Goal: Task Accomplishment & Management: Manage account settings

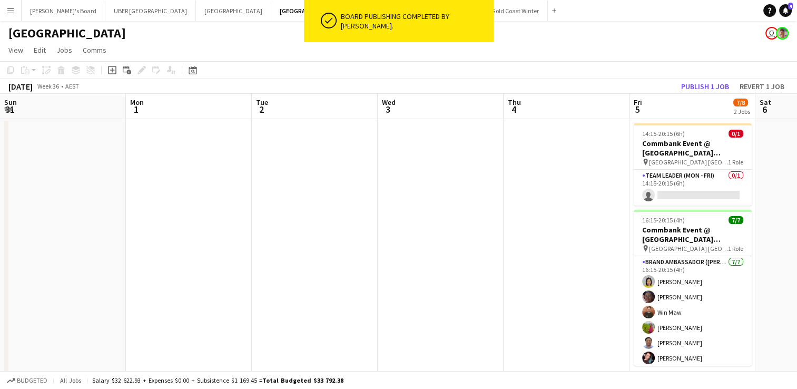
scroll to position [0, 240]
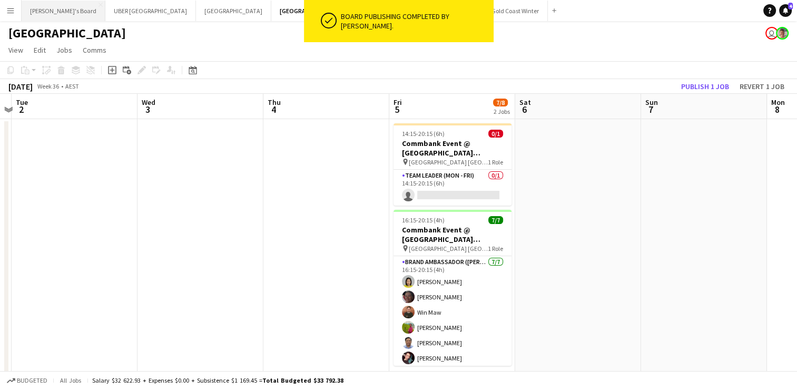
click at [57, 8] on button "Tennille's Board Close" at bounding box center [64, 11] width 84 height 21
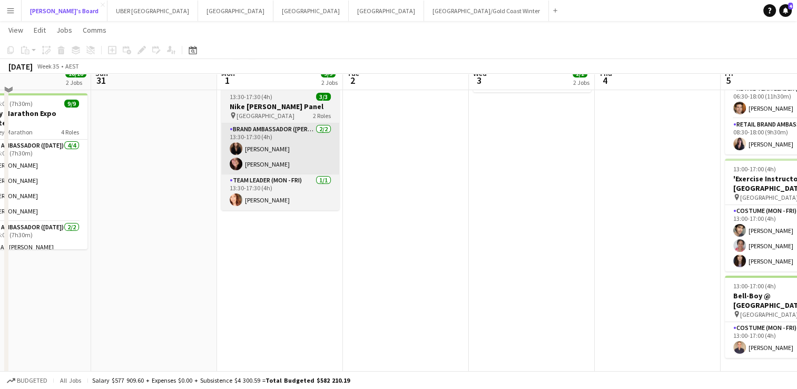
scroll to position [180, 0]
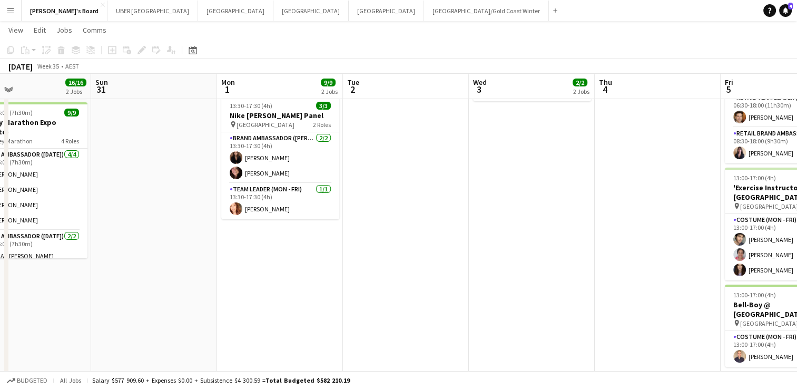
click at [242, 224] on app-date-cell "12:00-12:30 (30m) 6/6 Prada Online Training 1 Role Brand Ambassador (Mon - Fri)…" at bounding box center [280, 273] width 126 height 670
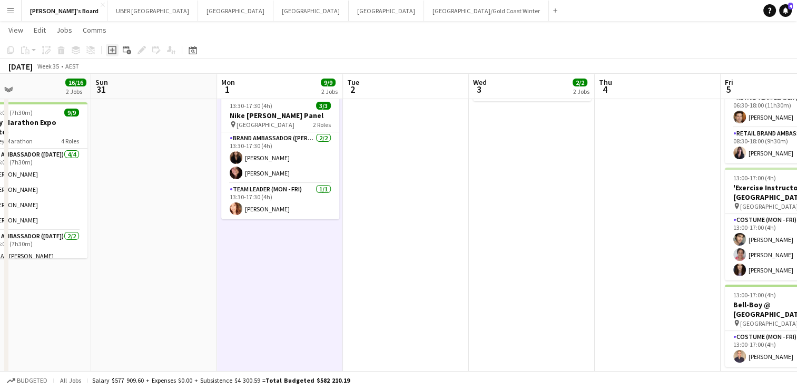
click at [114, 50] on icon "Add job" at bounding box center [112, 50] width 8 height 8
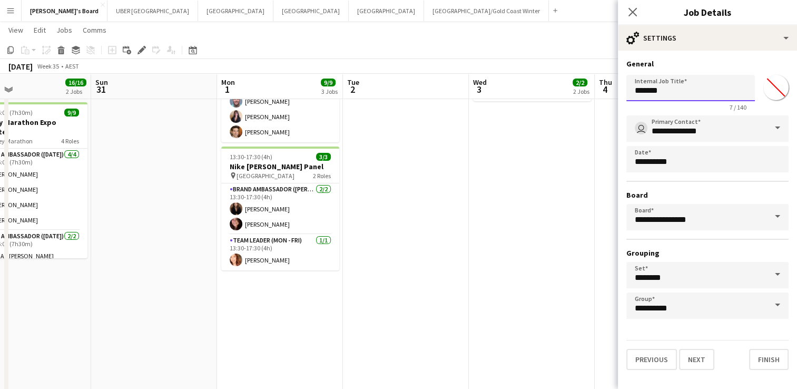
drag, startPoint x: 590, startPoint y: 93, endPoint x: 573, endPoint y: 90, distance: 17.3
click at [573, 90] on body "Menu Boards Boards Boards All jobs Status Workforce Workforce My Workforce Recr…" at bounding box center [398, 223] width 797 height 806
type input "**********"
click at [688, 362] on button "Next" at bounding box center [696, 359] width 35 height 21
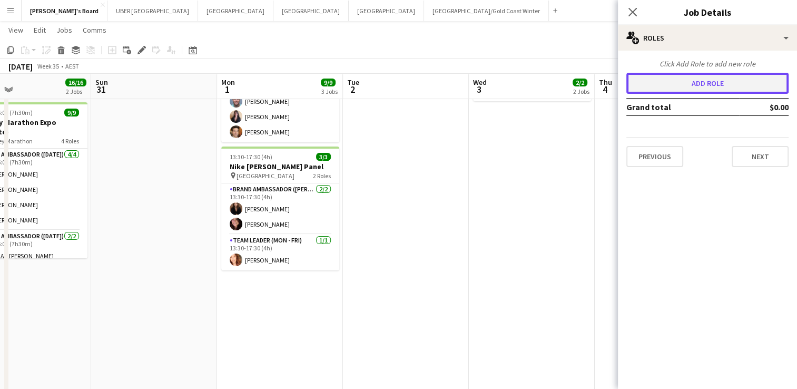
click at [694, 77] on button "Add role" at bounding box center [707, 83] width 162 height 21
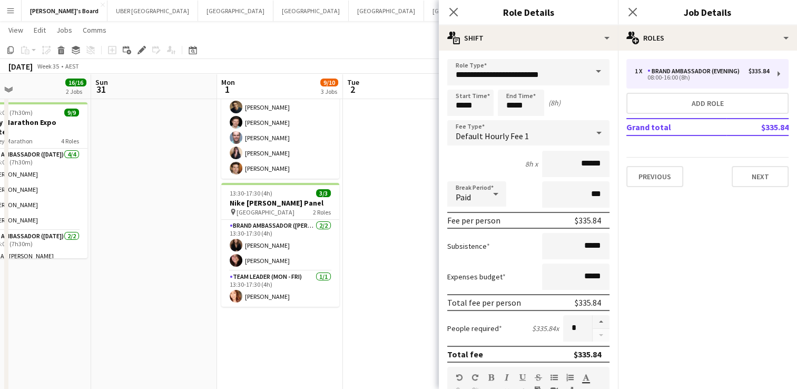
click at [591, 68] on span at bounding box center [598, 71] width 22 height 25
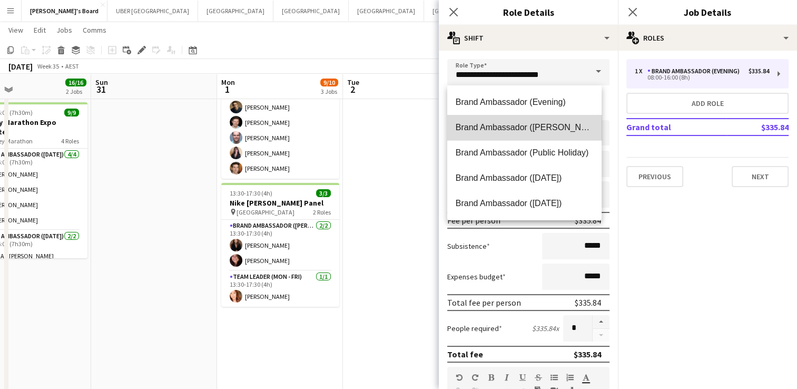
click at [531, 132] on span "Brand Ambassador ([PERSON_NAME])" at bounding box center [524, 127] width 137 height 10
type input "**********"
type input "******"
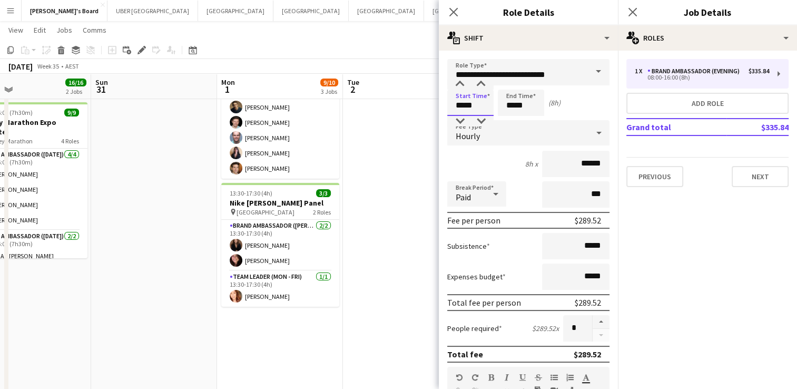
drag, startPoint x: 484, startPoint y: 109, endPoint x: 400, endPoint y: 98, distance: 85.0
click at [400, 98] on body "Menu Boards Boards Boards All jobs Status Workforce Workforce My Workforce Recr…" at bounding box center [398, 223] width 797 height 806
type input "*****"
drag, startPoint x: 527, startPoint y: 107, endPoint x: 498, endPoint y: 109, distance: 29.5
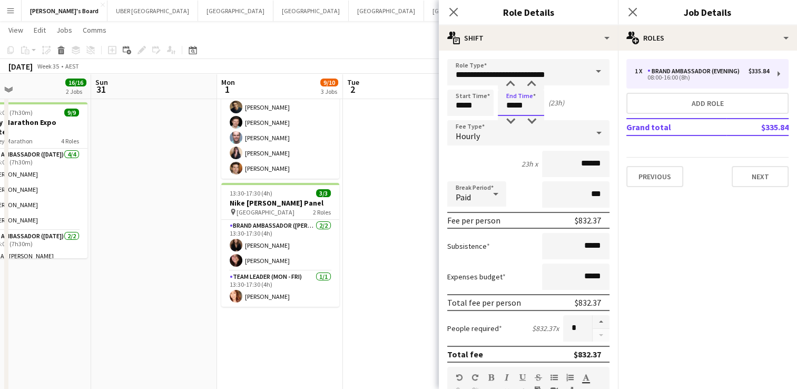
click at [498, 109] on input "*****" at bounding box center [521, 103] width 46 height 26
type input "*****"
click at [757, 172] on button "Next" at bounding box center [760, 176] width 57 height 21
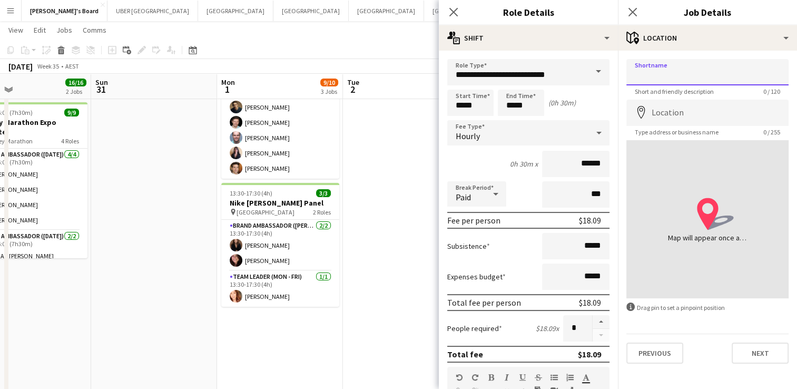
click at [672, 74] on input "Shortname" at bounding box center [707, 72] width 162 height 26
type input "**********"
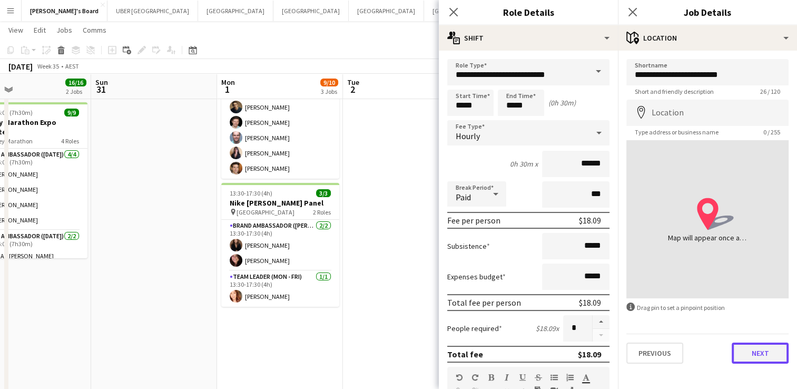
click at [752, 353] on button "Next" at bounding box center [760, 352] width 57 height 21
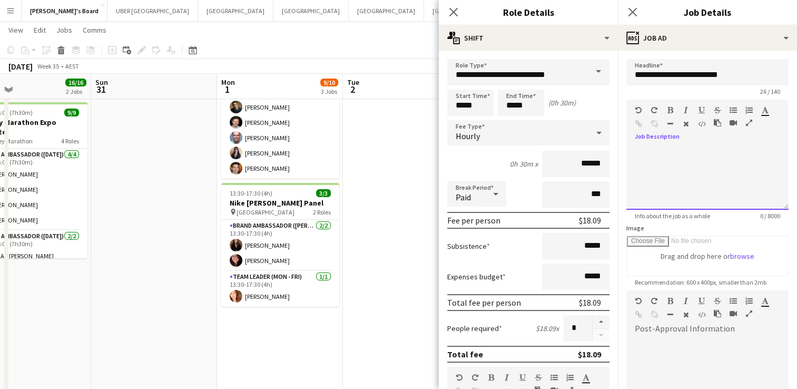
click at [668, 149] on div at bounding box center [707, 177] width 162 height 63
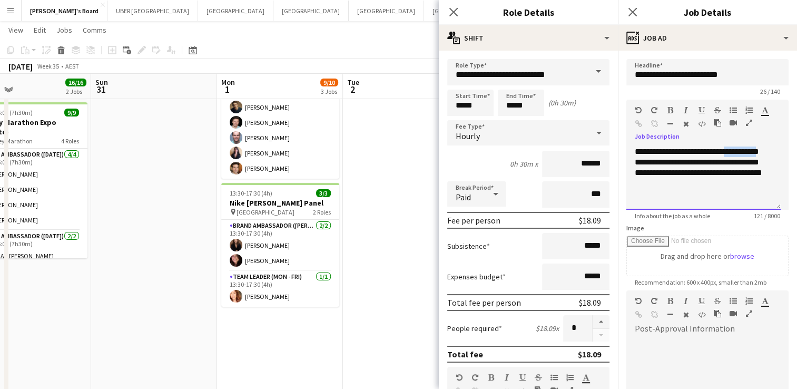
drag, startPoint x: 764, startPoint y: 151, endPoint x: 734, endPoint y: 150, distance: 30.1
click at [734, 150] on div "**********" at bounding box center [703, 177] width 154 height 63
click at [631, 13] on icon at bounding box center [632, 12] width 10 height 10
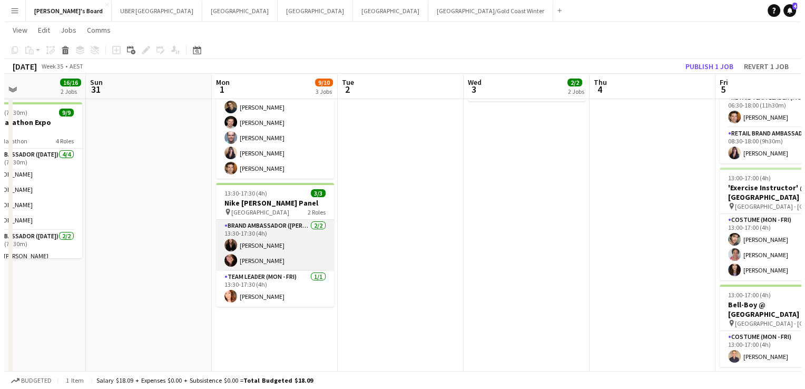
scroll to position [0, 0]
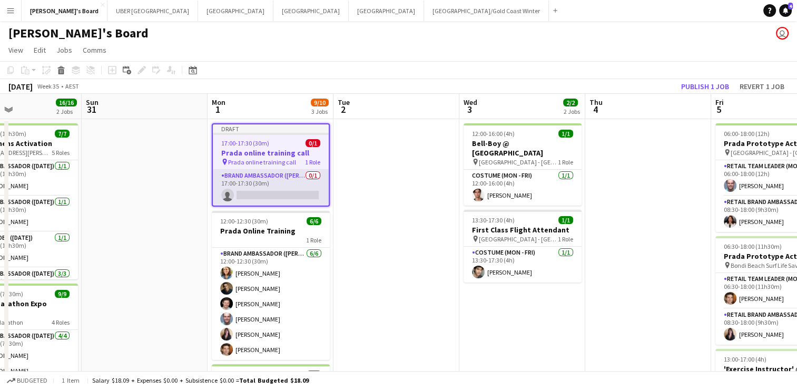
click at [262, 195] on app-card-role "Brand Ambassador (Mon - Fri) 0/1 17:00-17:30 (30m) single-neutral-actions" at bounding box center [271, 188] width 116 height 36
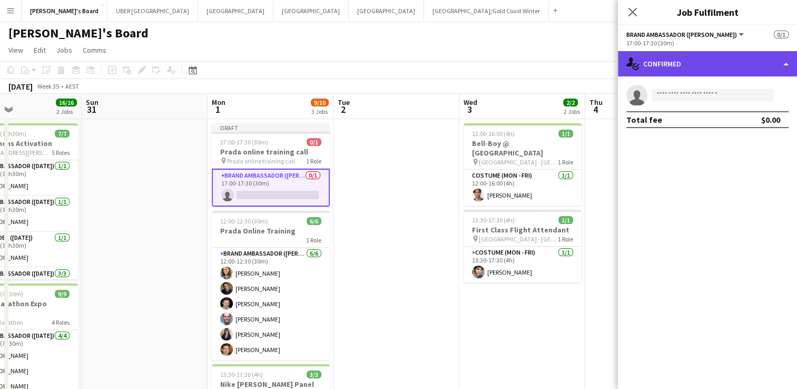
click at [680, 66] on div "single-neutral-actions-check-2 Confirmed" at bounding box center [707, 63] width 179 height 25
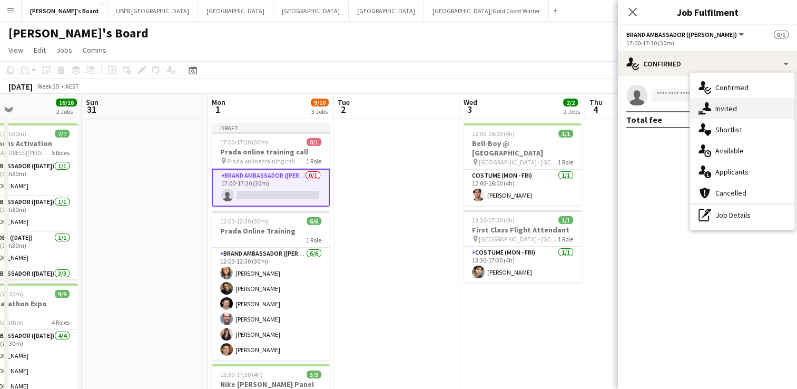
click at [713, 105] on div "single-neutral-actions-share-1 Invited" at bounding box center [742, 108] width 104 height 21
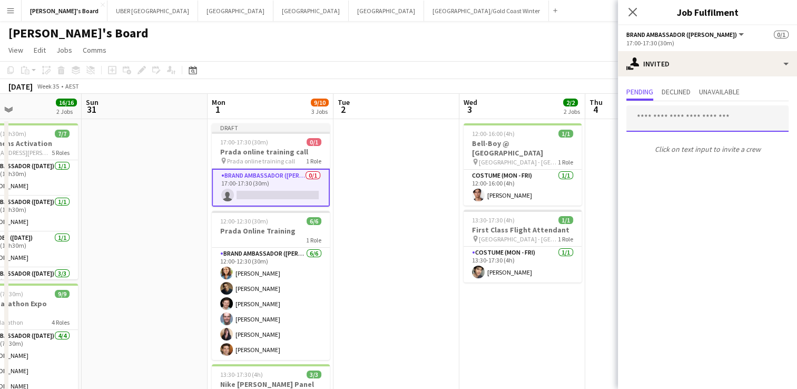
click at [668, 123] on input "text" at bounding box center [707, 118] width 162 height 26
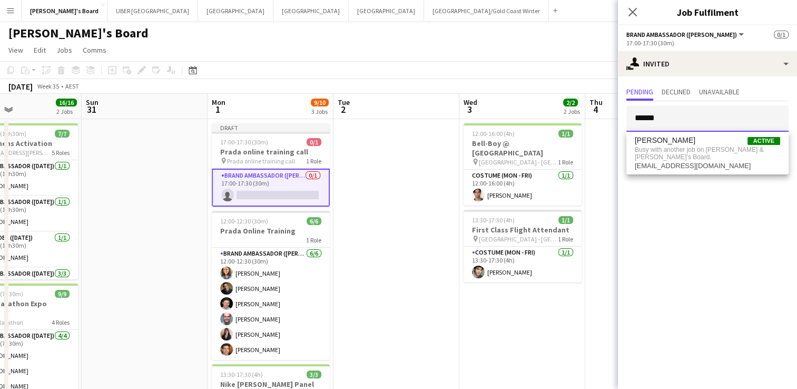
drag, startPoint x: 653, startPoint y: 120, endPoint x: 622, endPoint y: 113, distance: 32.5
click at [622, 113] on form "******" at bounding box center [707, 118] width 179 height 26
type input "******"
click at [634, 8] on icon "Close pop-in" at bounding box center [632, 12] width 10 height 10
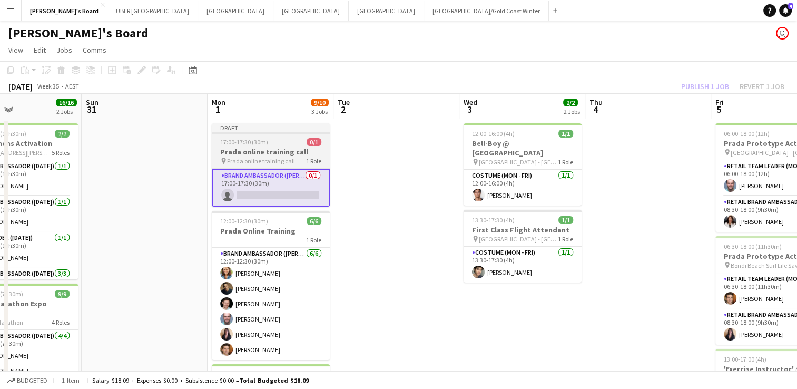
click at [274, 159] on span "Prada online training call" at bounding box center [261, 161] width 68 height 8
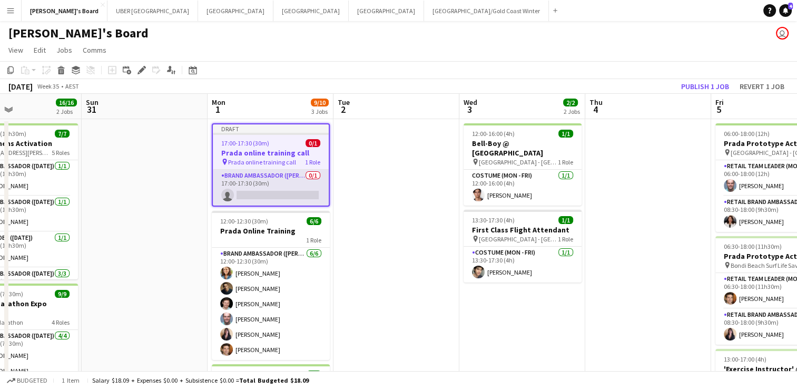
click at [252, 192] on app-card-role "Brand Ambassador (Mon - Fri) 0/1 17:00-17:30 (30m) single-neutral-actions" at bounding box center [271, 188] width 116 height 36
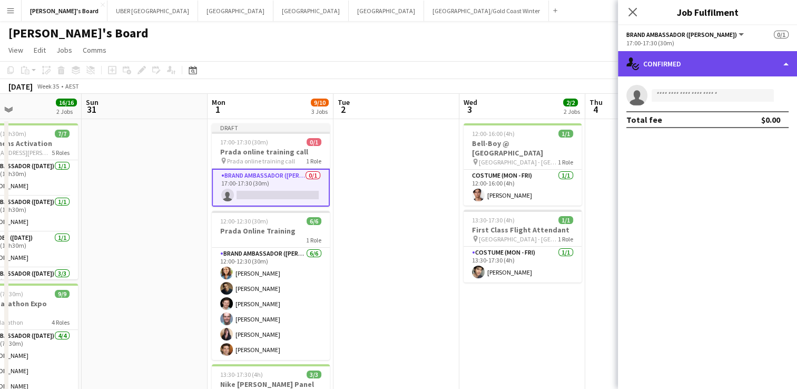
click at [642, 62] on div "single-neutral-actions-check-2 Confirmed" at bounding box center [707, 63] width 179 height 25
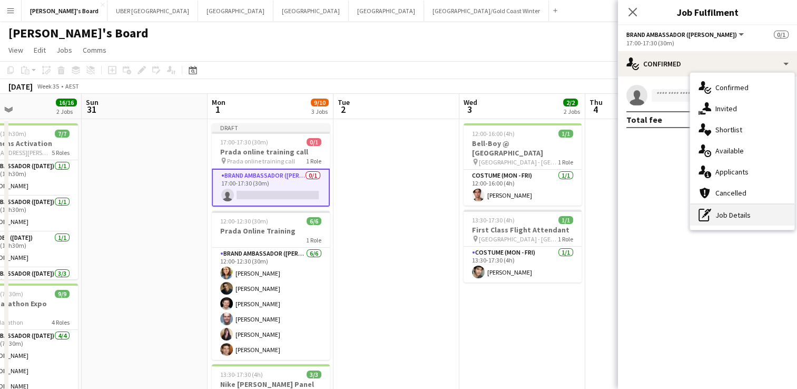
click at [714, 217] on div "pen-write Job Details" at bounding box center [742, 214] width 104 height 21
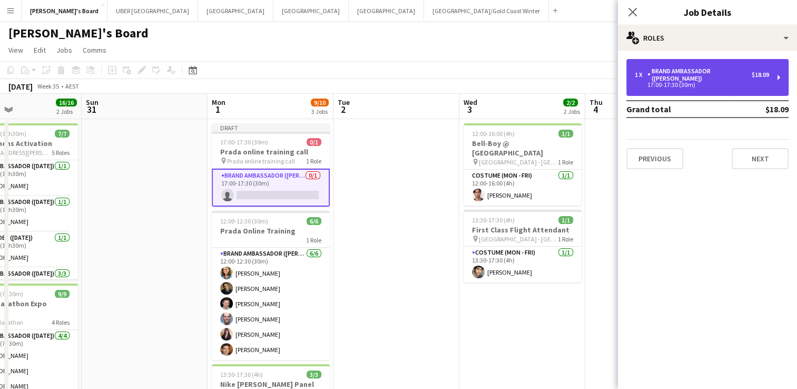
click at [665, 82] on div "17:00-17:30 (30m)" at bounding box center [702, 84] width 134 height 5
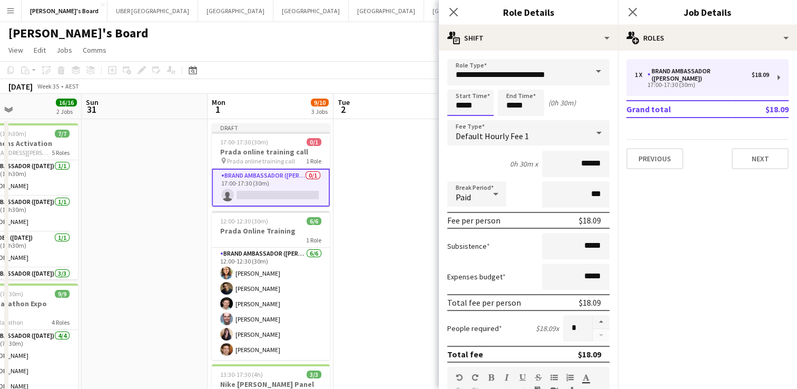
click at [482, 103] on input "*****" at bounding box center [470, 103] width 46 height 26
type input "*****"
drag, startPoint x: 517, startPoint y: 106, endPoint x: 477, endPoint y: 106, distance: 40.6
click at [477, 106] on div "Start Time ***** End Time ***** (24h)" at bounding box center [528, 103] width 162 height 26
type input "*****"
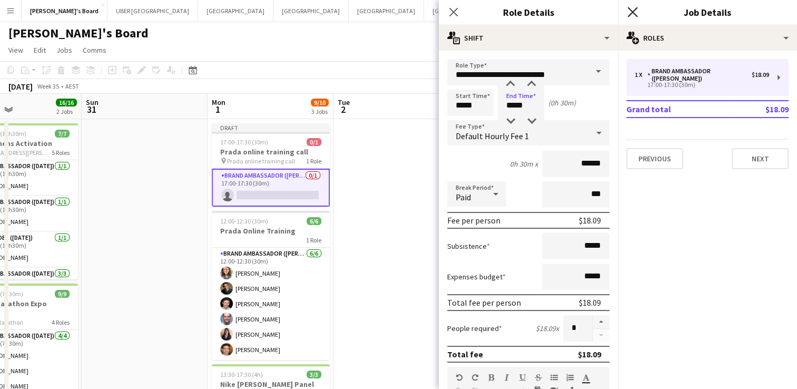
click at [633, 14] on icon at bounding box center [632, 12] width 10 height 10
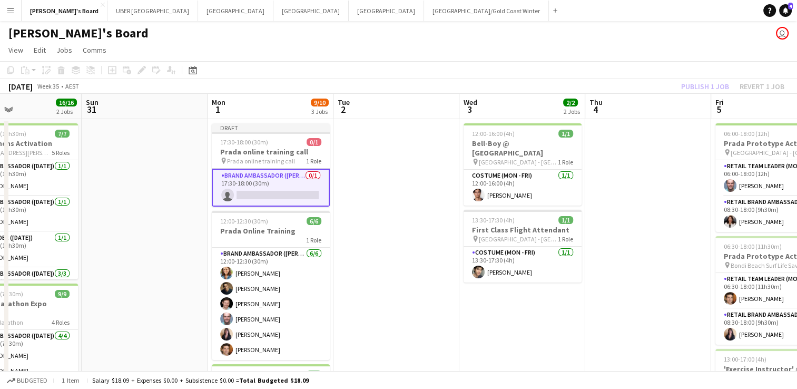
click at [262, 185] on app-card-role "Brand Ambassador (Mon - Fri) 0/1 17:30-18:00 (30m) single-neutral-actions" at bounding box center [271, 188] width 118 height 38
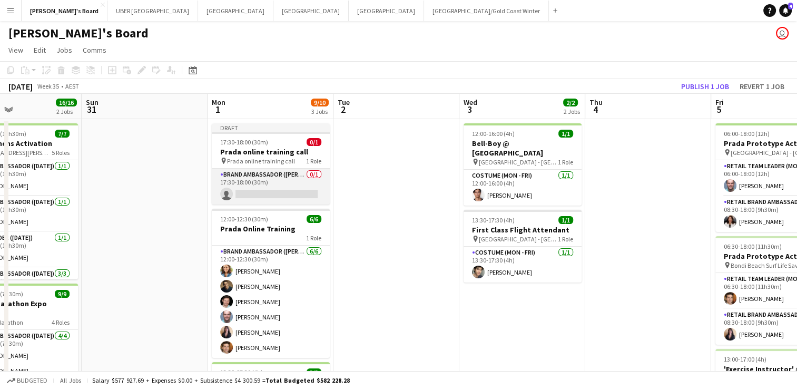
click at [278, 191] on app-card-role "Brand Ambassador (Mon - Fri) 0/1 17:30-18:00 (30m) single-neutral-actions" at bounding box center [271, 187] width 118 height 36
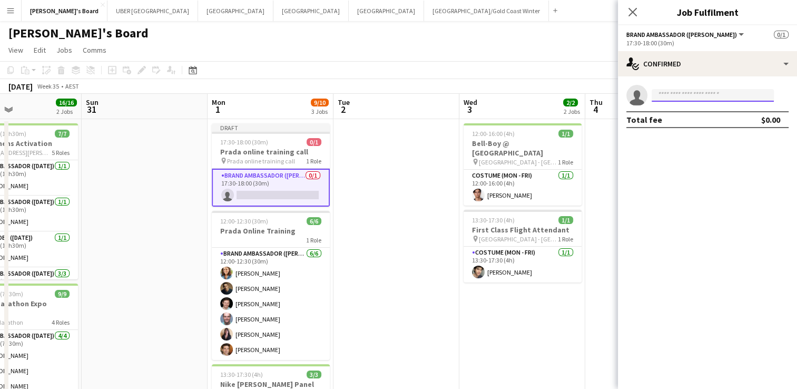
click at [674, 94] on input at bounding box center [713, 95] width 122 height 13
type input "******"
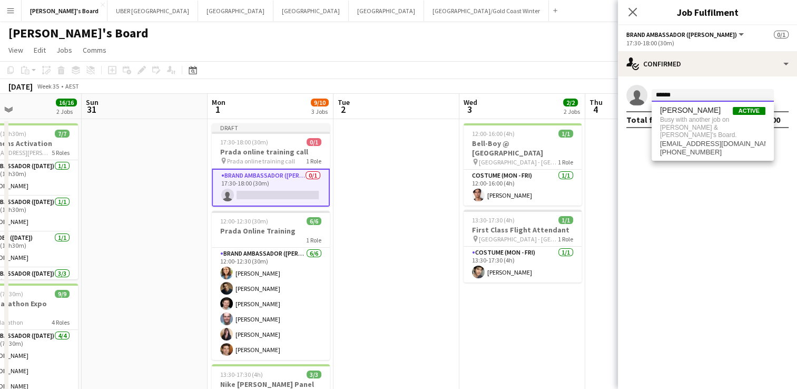
drag, startPoint x: 686, startPoint y: 95, endPoint x: 586, endPoint y: 89, distance: 100.8
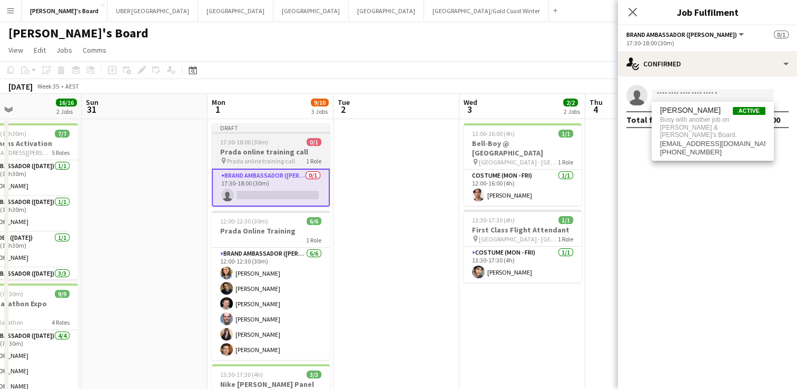
click at [266, 174] on app-card-role "Brand Ambassador (Mon - Fri) 0/1 17:30-18:00 (30m) single-neutral-actions" at bounding box center [271, 188] width 118 height 38
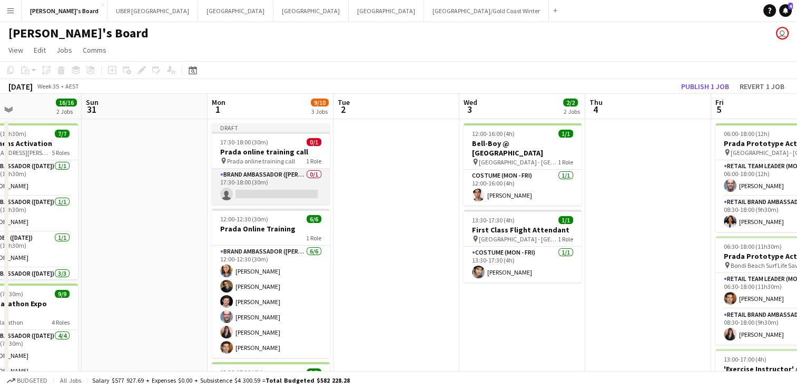
click at [251, 191] on app-card-role "Brand Ambassador (Mon - Fri) 0/1 17:30-18:00 (30m) single-neutral-actions" at bounding box center [271, 187] width 118 height 36
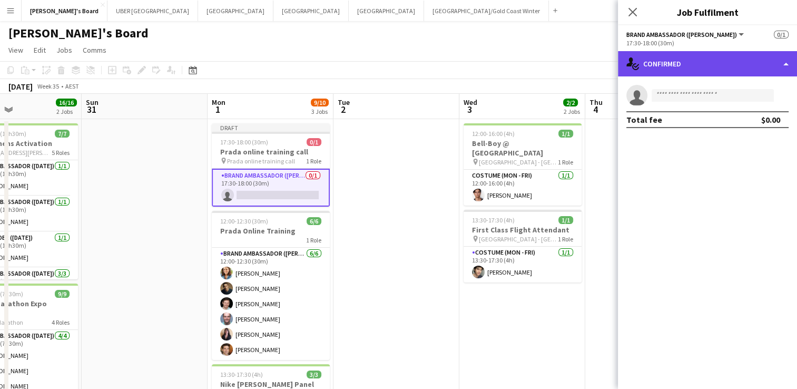
click at [692, 58] on div "single-neutral-actions-check-2 Confirmed" at bounding box center [707, 63] width 179 height 25
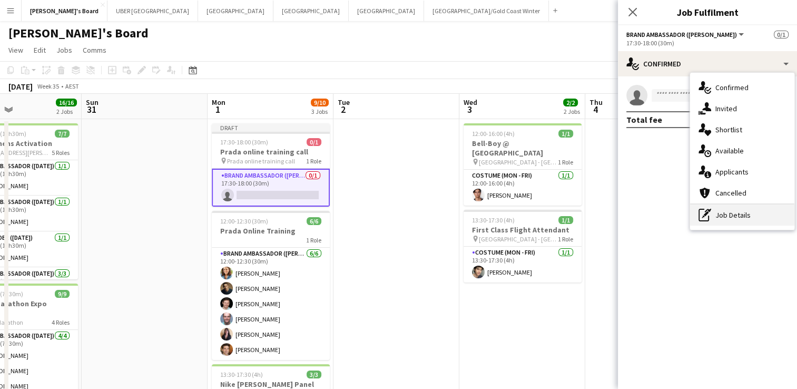
click at [734, 214] on div "pen-write Job Details" at bounding box center [742, 214] width 104 height 21
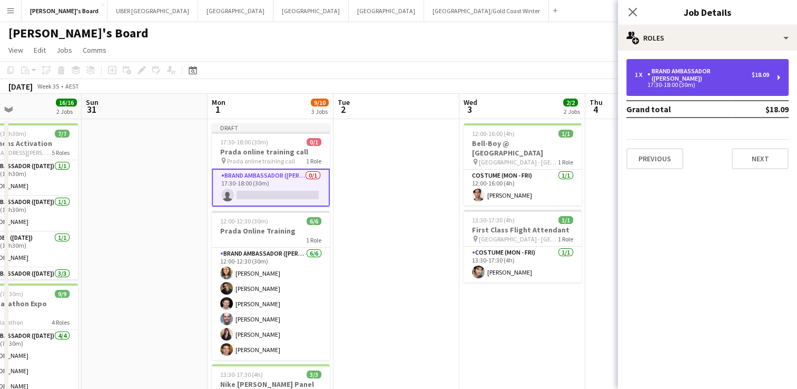
click at [666, 72] on div "Brand Ambassador ([PERSON_NAME])" at bounding box center [699, 74] width 104 height 15
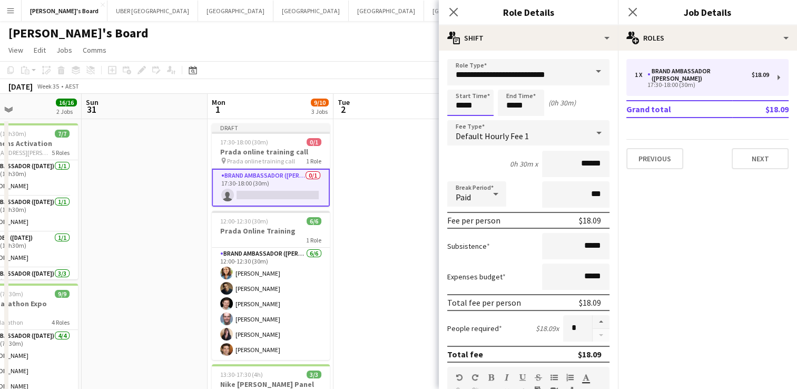
drag, startPoint x: 485, startPoint y: 104, endPoint x: 423, endPoint y: 98, distance: 62.5
type input "*****"
click at [529, 107] on input "*****" at bounding box center [521, 103] width 46 height 26
type input "*****"
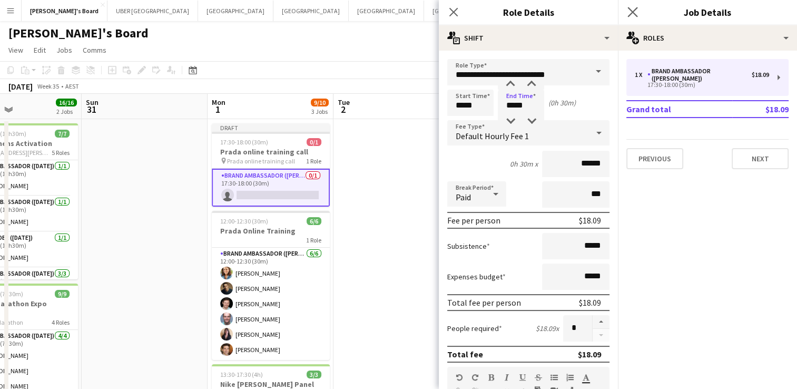
click at [625, 18] on app-icon "Close pop-in" at bounding box center [632, 12] width 15 height 15
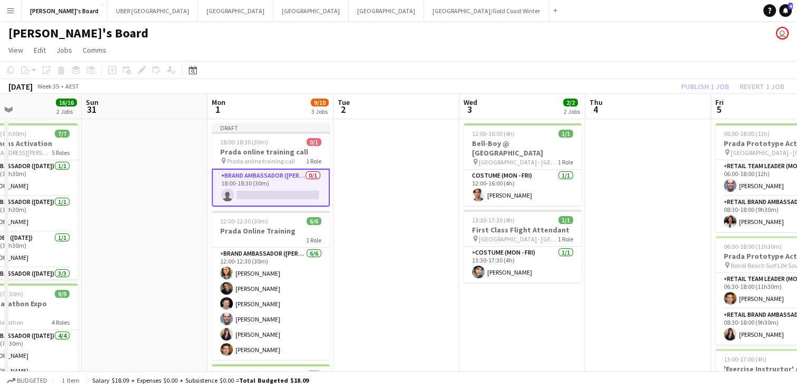
click at [241, 198] on app-card-role "Brand Ambassador (Mon - Fri) 0/1 18:00-18:30 (30m) single-neutral-actions" at bounding box center [271, 188] width 118 height 38
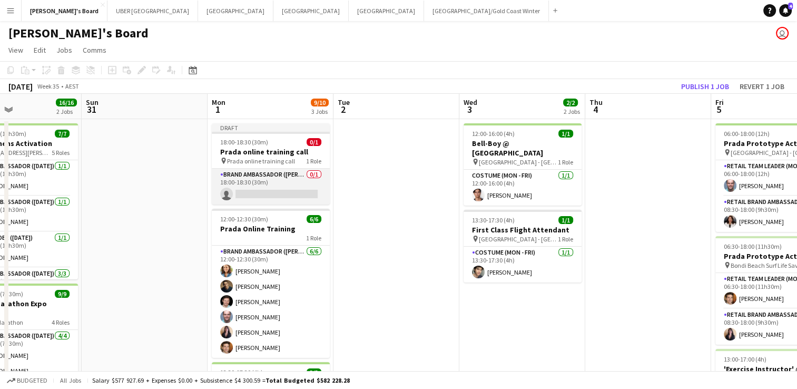
click at [251, 186] on app-card-role "Brand Ambassador (Mon - Fri) 0/1 18:00-18:30 (30m) single-neutral-actions" at bounding box center [271, 187] width 118 height 36
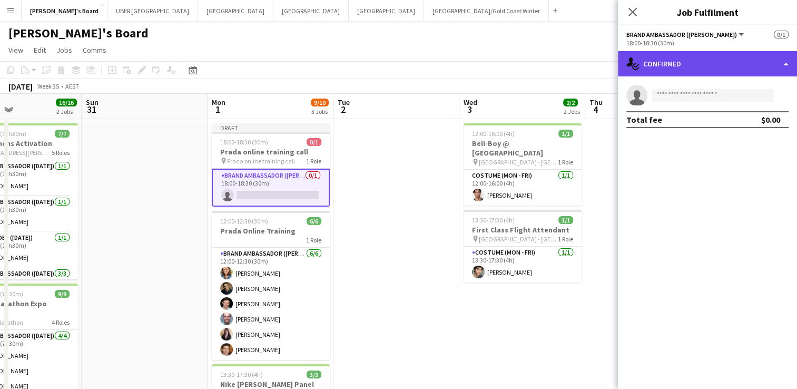
click at [692, 62] on div "single-neutral-actions-check-2 Confirmed" at bounding box center [707, 63] width 179 height 25
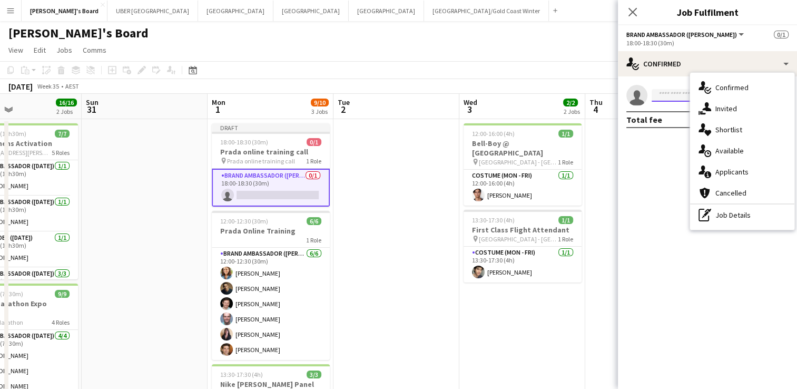
click at [660, 92] on input at bounding box center [713, 95] width 122 height 13
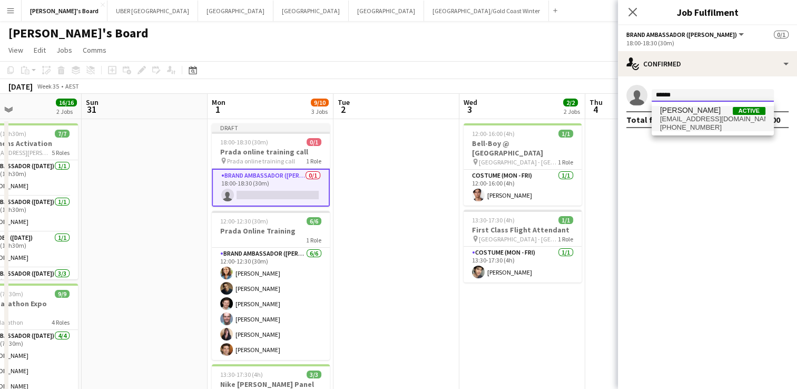
type input "******"
click at [684, 123] on span "[PHONE_NUMBER]" at bounding box center [712, 127] width 105 height 8
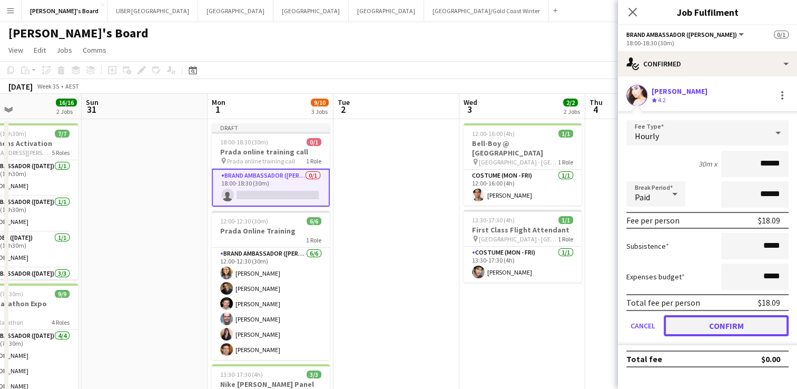
click at [705, 325] on button "Confirm" at bounding box center [726, 325] width 125 height 21
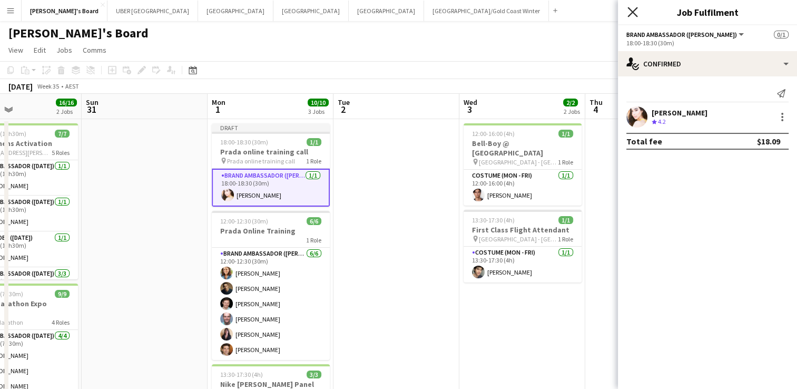
click at [632, 11] on icon "Close pop-in" at bounding box center [632, 12] width 10 height 10
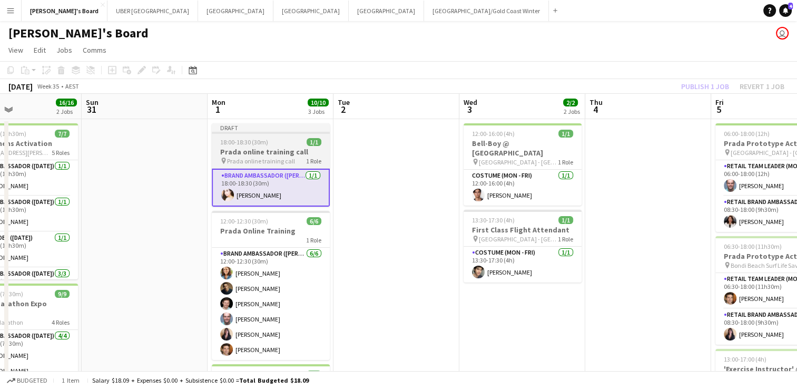
click at [270, 144] on div "18:00-18:30 (30m) 1/1" at bounding box center [271, 142] width 118 height 8
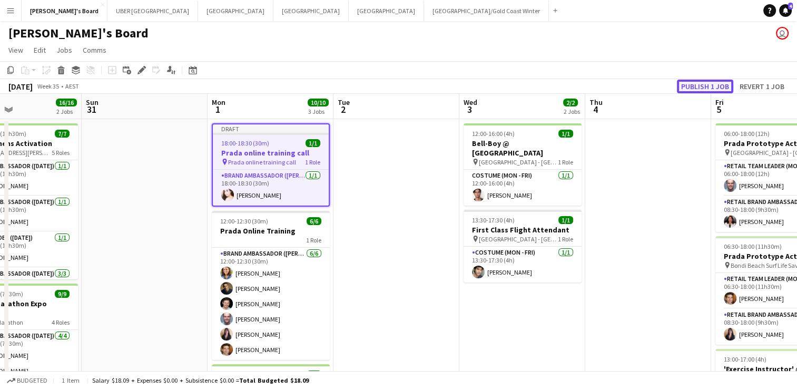
click at [686, 82] on button "Publish 1 job" at bounding box center [705, 87] width 56 height 14
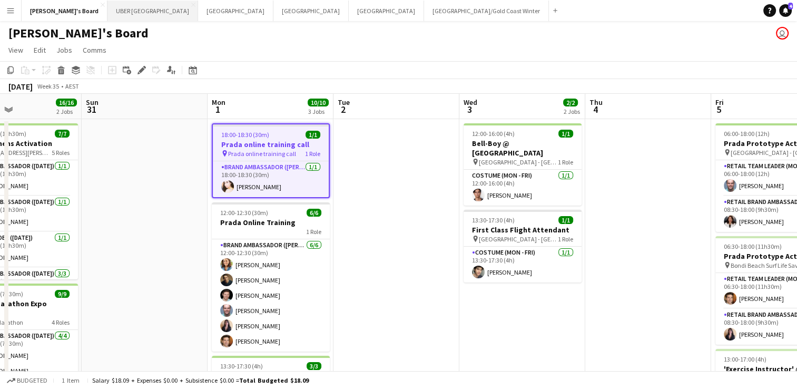
click at [111, 4] on button "UBER [GEOGRAPHIC_DATA] Close" at bounding box center [152, 11] width 91 height 21
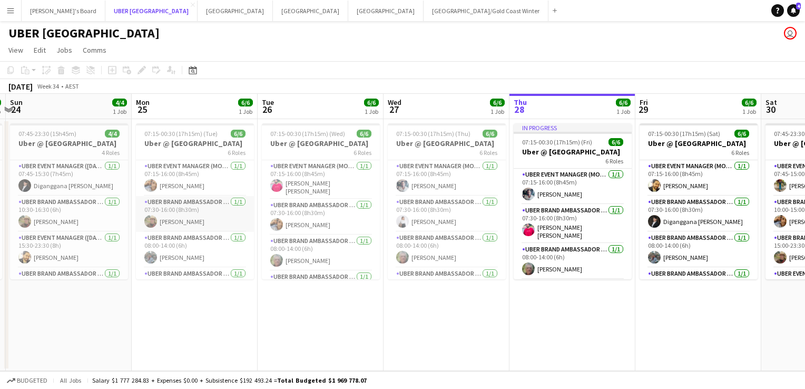
scroll to position [95, 0]
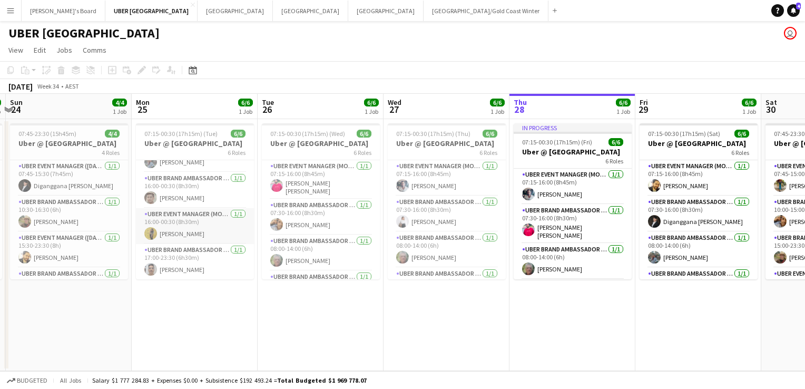
click at [188, 232] on app-card-role "UBER Event Manager (Mon - Fri) [DATE] 16:00-00:30 (8h30m) [PERSON_NAME]" at bounding box center [195, 226] width 118 height 36
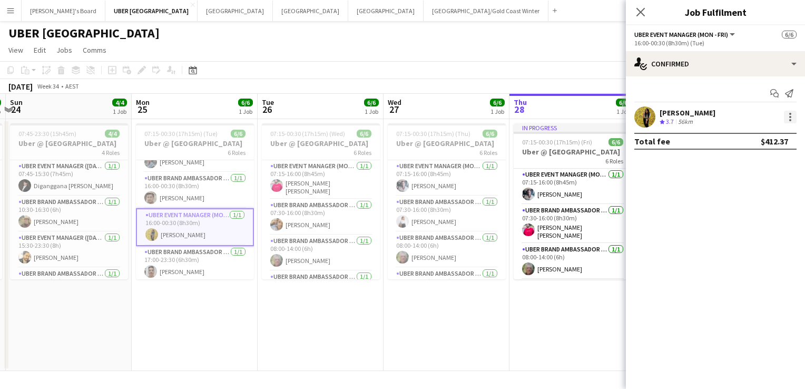
click at [791, 116] on div at bounding box center [790, 117] width 2 height 2
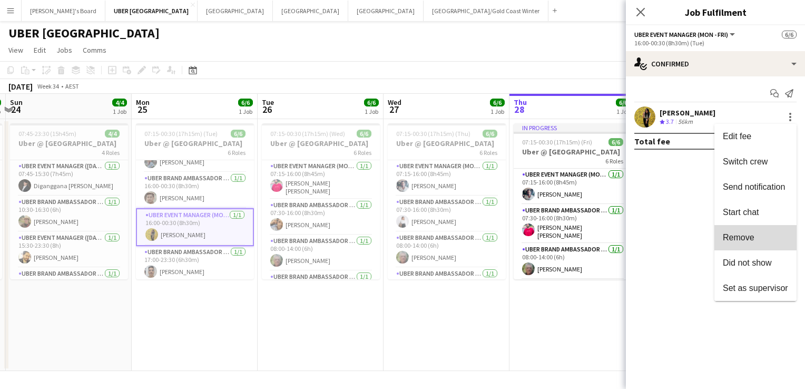
click at [744, 235] on span "Remove" at bounding box center [739, 237] width 32 height 9
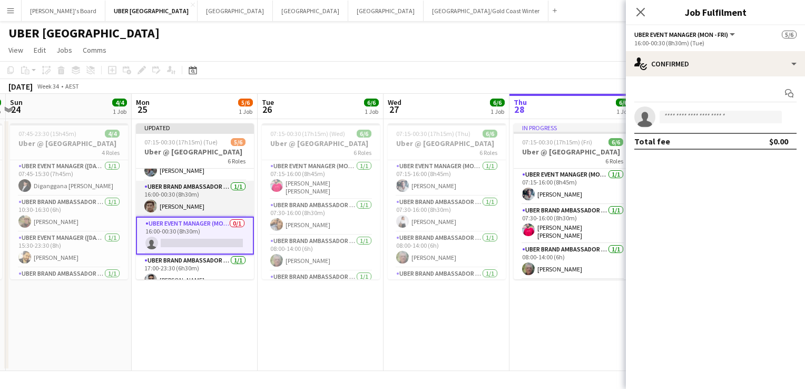
click at [221, 208] on app-card-role "UBER Brand Ambassador (Mon - Fri) [DATE] 16:00-00:30 (8h30m) [PERSON_NAME]" at bounding box center [195, 199] width 118 height 36
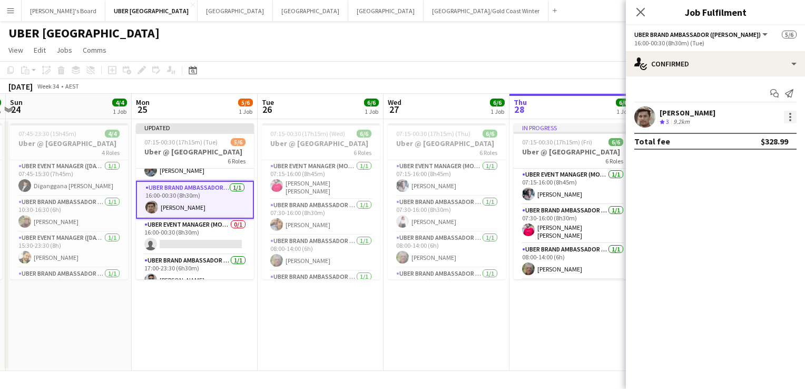
click at [788, 115] on div at bounding box center [790, 117] width 13 height 13
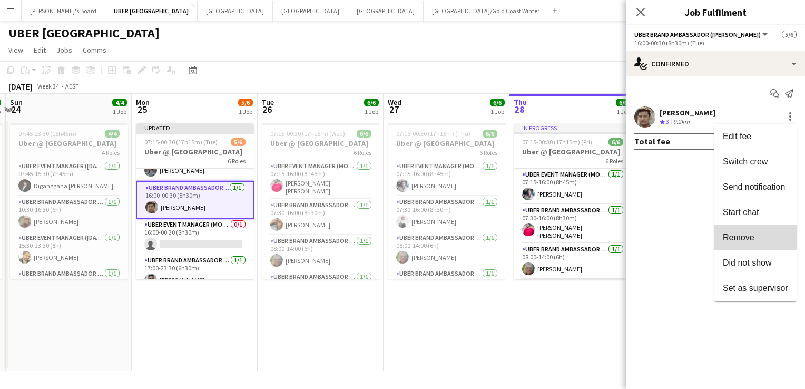
click at [735, 235] on span "Remove" at bounding box center [739, 237] width 32 height 9
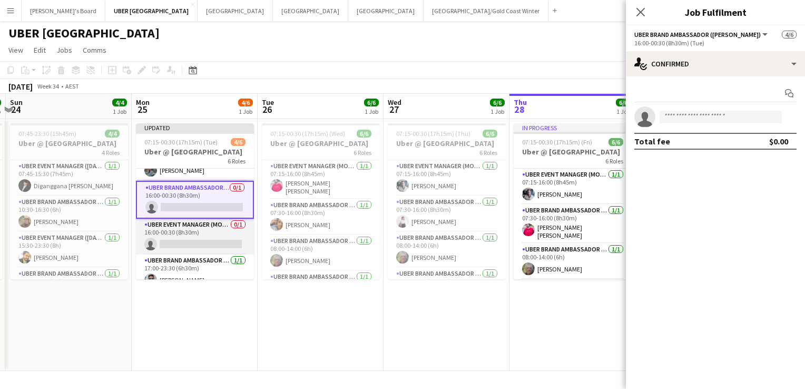
scroll to position [105, 0]
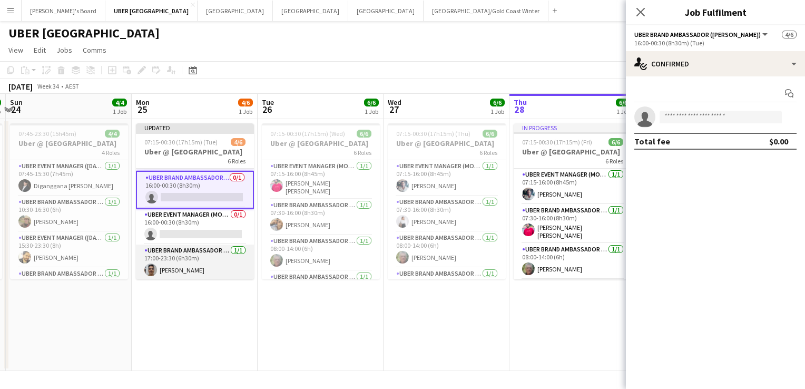
click at [156, 267] on app-card-role "UBER Brand Ambassador (Mon - Fri) [DATE] 17:00-23:30 (6h30m) [PERSON_NAME]" at bounding box center [195, 262] width 118 height 36
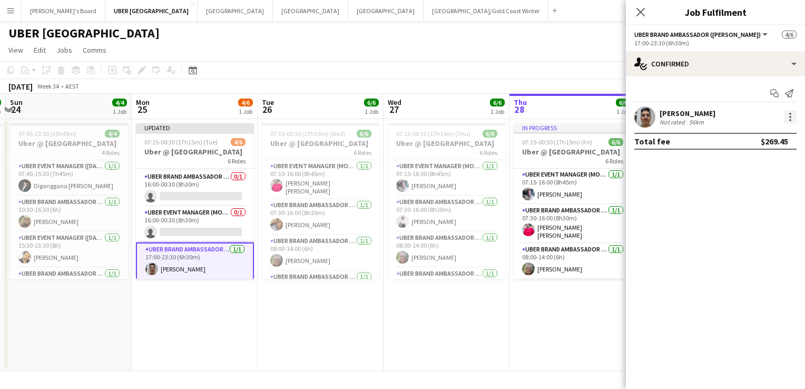
click at [789, 115] on div at bounding box center [790, 117] width 13 height 13
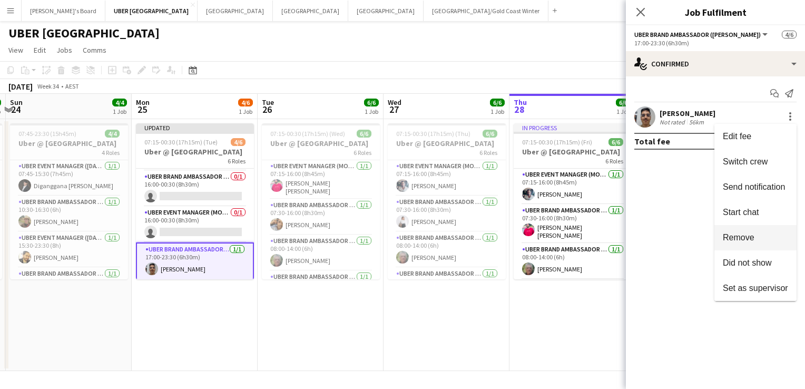
click at [732, 243] on button "Remove" at bounding box center [755, 237] width 82 height 25
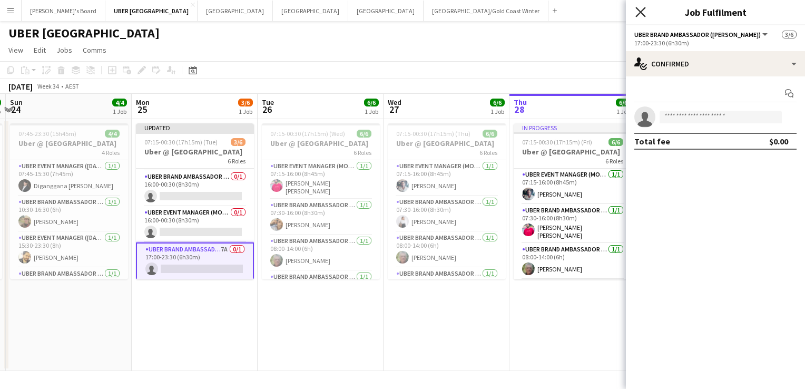
click at [640, 12] on icon at bounding box center [640, 12] width 10 height 10
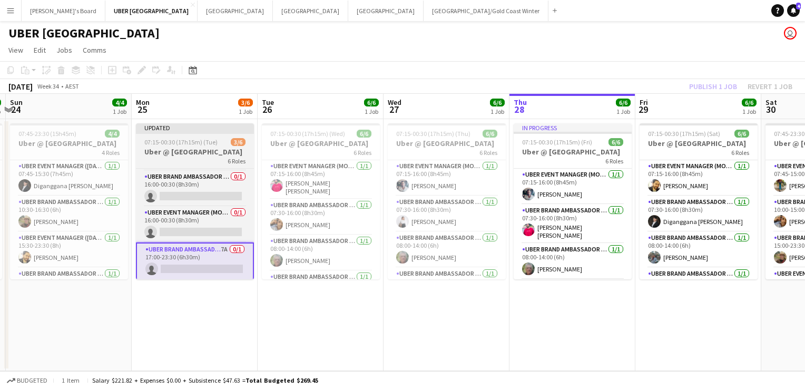
click at [214, 140] on span "07:15-00:30 (17h15m) (Tue)" at bounding box center [180, 142] width 73 height 8
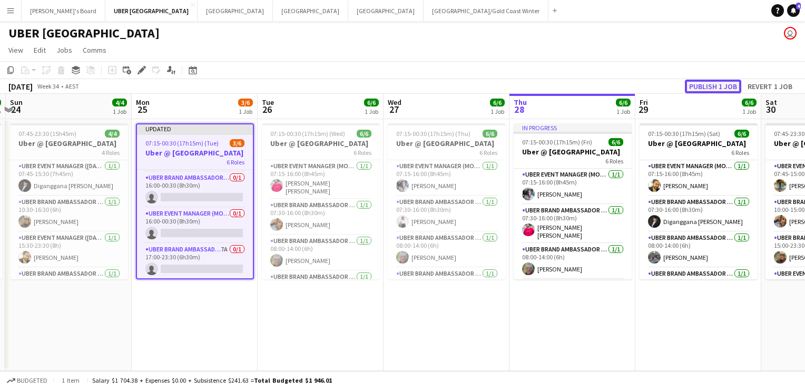
click at [708, 85] on button "Publish 1 job" at bounding box center [713, 87] width 56 height 14
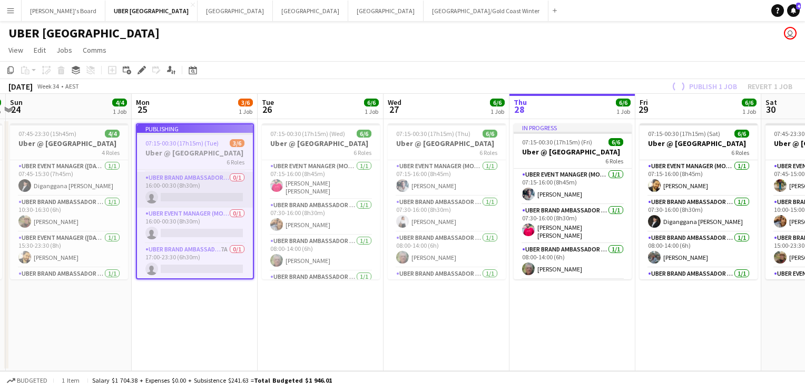
scroll to position [97, 0]
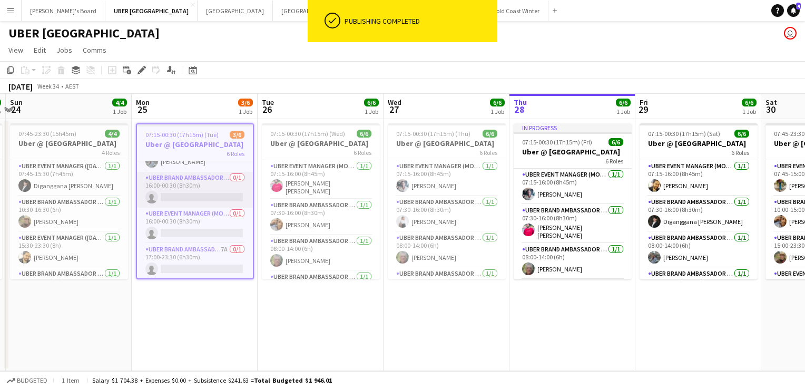
click at [179, 195] on app-card-role "UBER Brand Ambassador (Mon - Fri) 0/1 16:00-00:30 (8h30m) single-neutral-actions" at bounding box center [195, 190] width 116 height 36
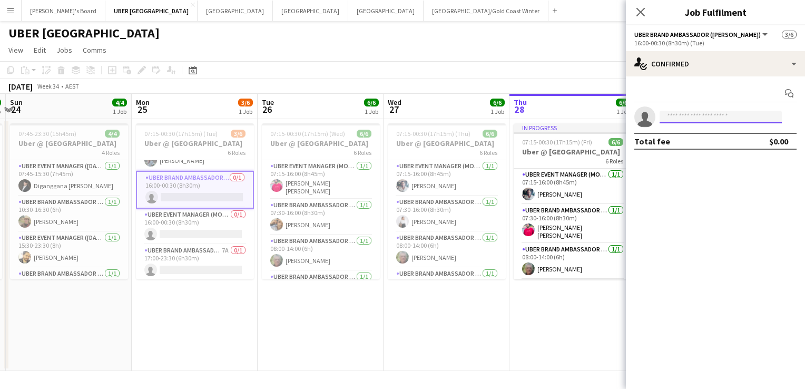
click at [719, 115] on input at bounding box center [721, 117] width 122 height 13
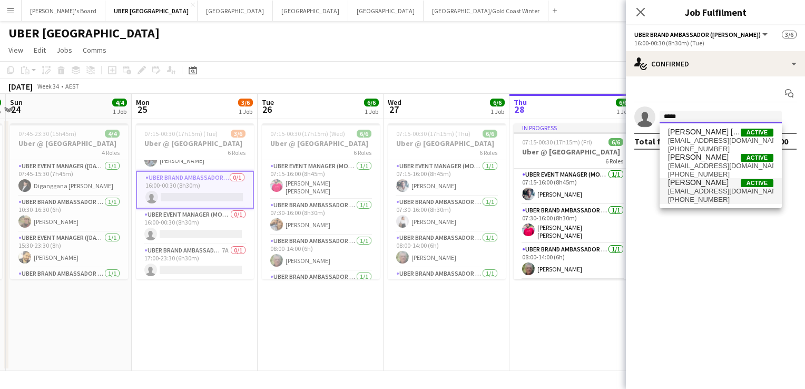
type input "*****"
click at [686, 193] on span "[EMAIL_ADDRESS][DOMAIN_NAME]" at bounding box center [720, 191] width 105 height 8
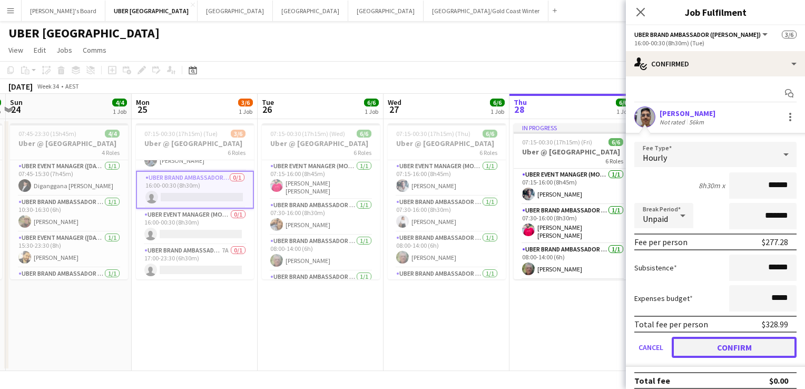
click at [693, 344] on button "Confirm" at bounding box center [734, 347] width 125 height 21
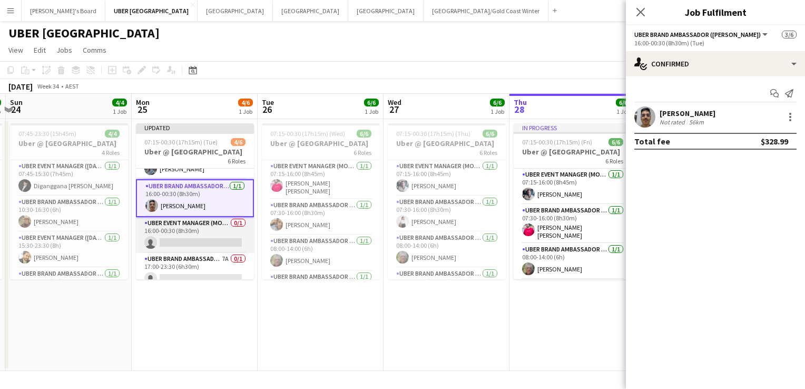
click at [204, 241] on app-card-role "UBER Event Manager (Mon - Fri) 0/1 16:00-00:30 (8h30m) single-neutral-actions" at bounding box center [195, 235] width 118 height 36
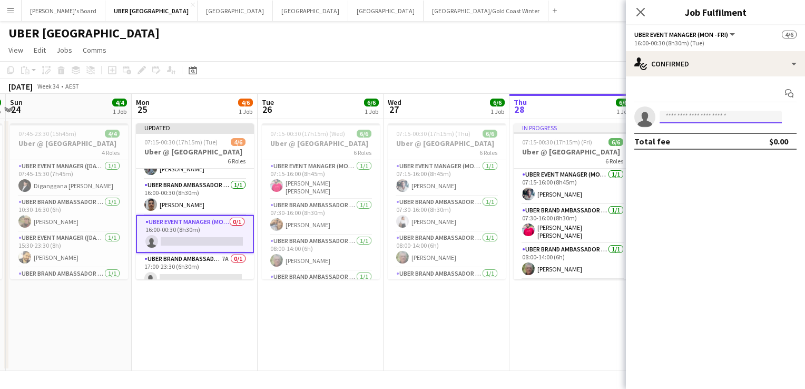
click at [695, 114] on input at bounding box center [721, 117] width 122 height 13
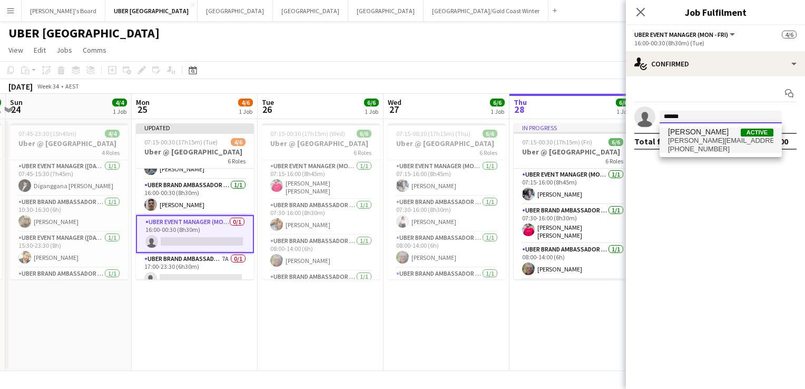
type input "******"
click at [688, 145] on span "[PHONE_NUMBER]" at bounding box center [720, 149] width 105 height 8
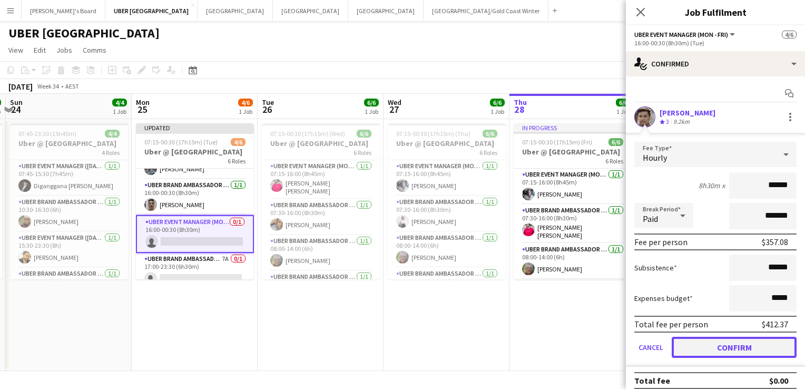
click at [700, 344] on button "Confirm" at bounding box center [734, 347] width 125 height 21
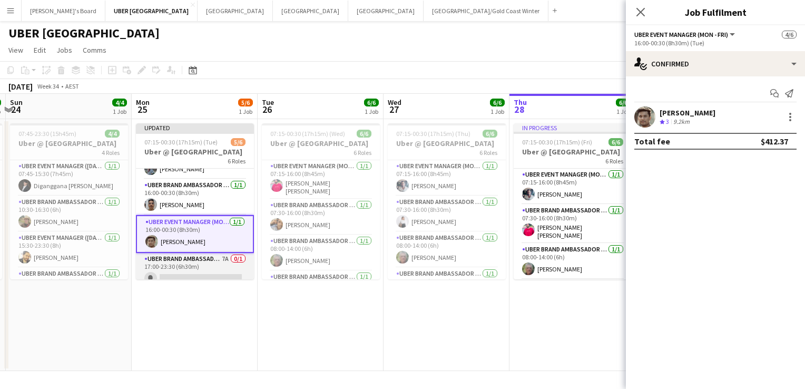
click at [204, 277] on app-card-role "UBER Brand Ambassador (Mon - Fri) 7A 0/1 17:00-23:30 (6h30m) single-neutral-act…" at bounding box center [195, 271] width 118 height 36
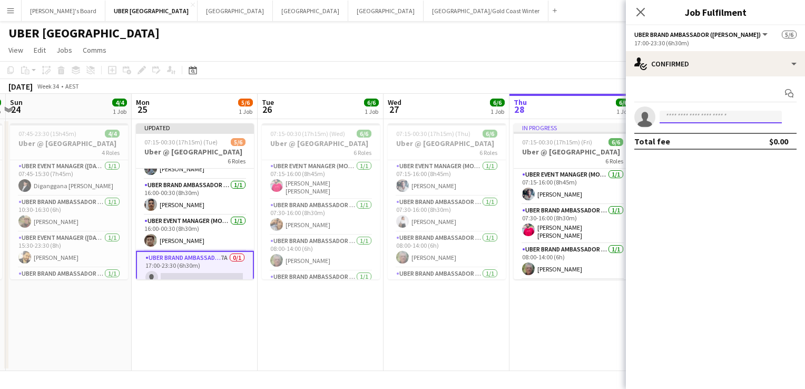
click at [679, 116] on input at bounding box center [721, 117] width 122 height 13
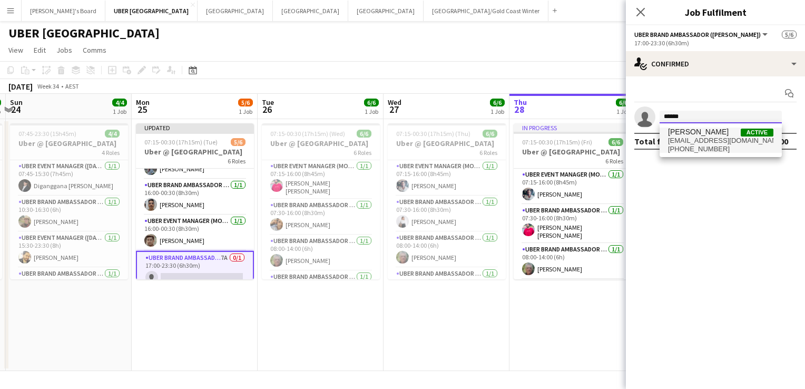
type input "******"
click at [691, 136] on span "[EMAIL_ADDRESS][DOMAIN_NAME]" at bounding box center [720, 140] width 105 height 8
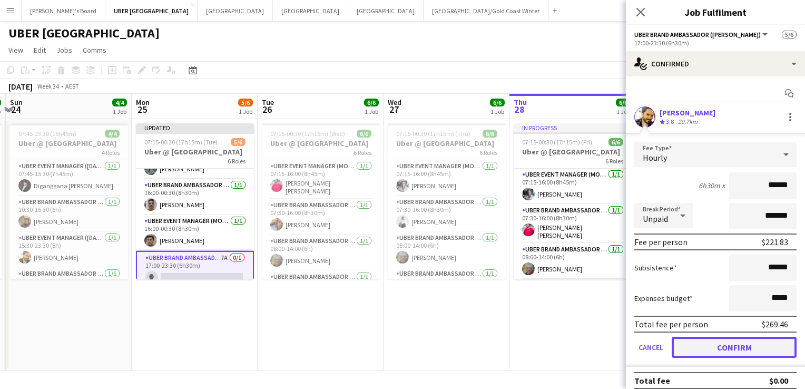
click at [700, 346] on button "Confirm" at bounding box center [734, 347] width 125 height 21
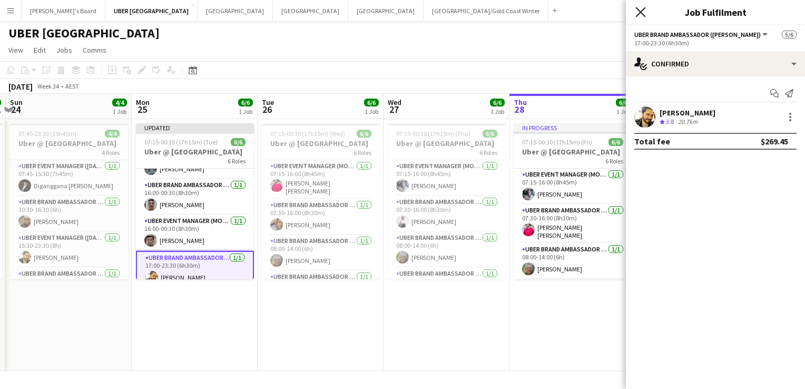
click at [637, 13] on icon "Close pop-in" at bounding box center [640, 12] width 10 height 10
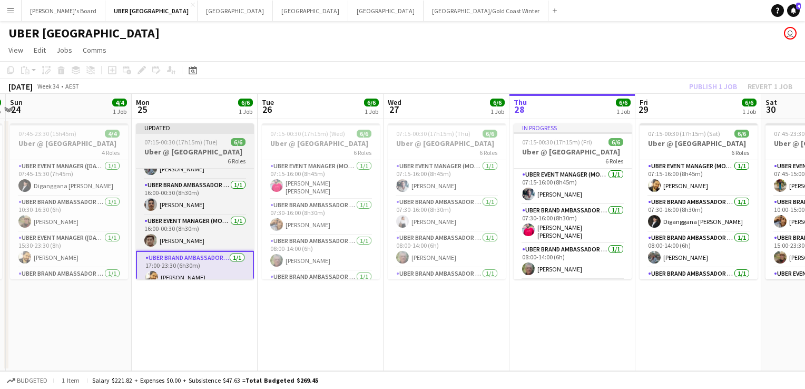
click at [185, 143] on span "07:15-00:30 (17h15m) (Tue)" at bounding box center [180, 142] width 73 height 8
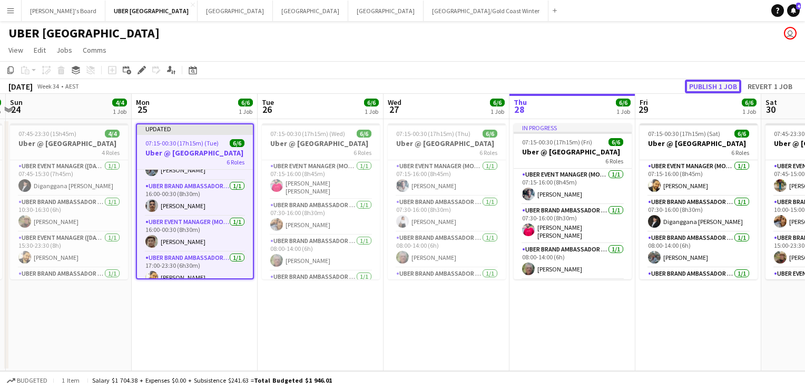
click at [700, 89] on button "Publish 1 job" at bounding box center [713, 87] width 56 height 14
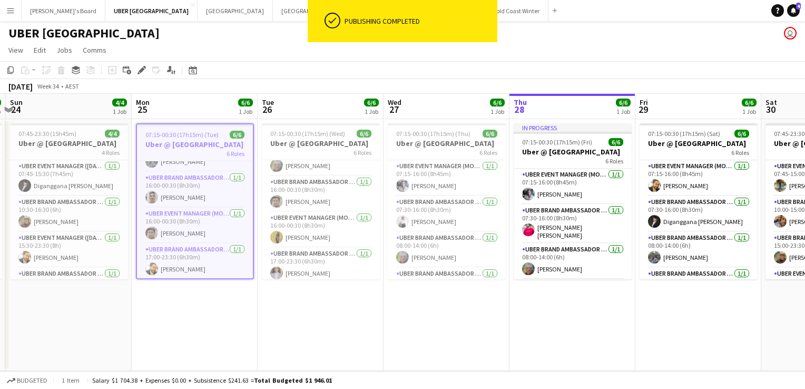
scroll to position [95, 0]
click at [304, 231] on app-card-role "UBER Event Manager (Mon - Fri) [DATE] 16:00-00:30 (8h30m) [PERSON_NAME]" at bounding box center [321, 229] width 118 height 36
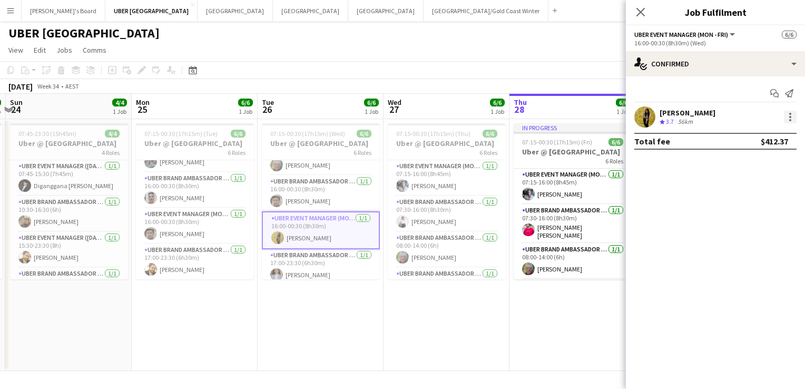
click at [790, 114] on div at bounding box center [790, 114] width 2 height 2
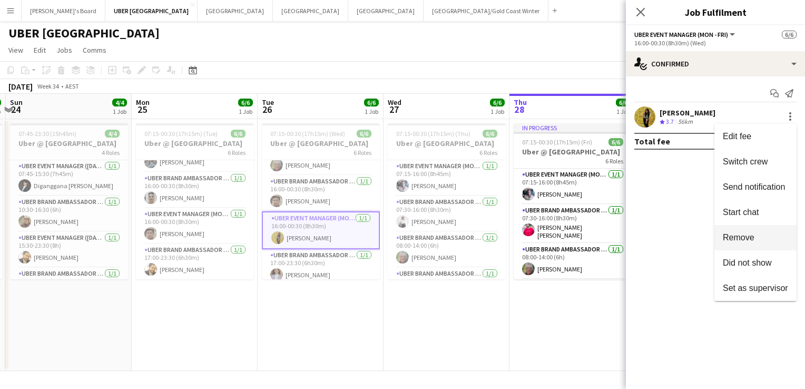
click at [744, 242] on button "Remove" at bounding box center [755, 237] width 82 height 25
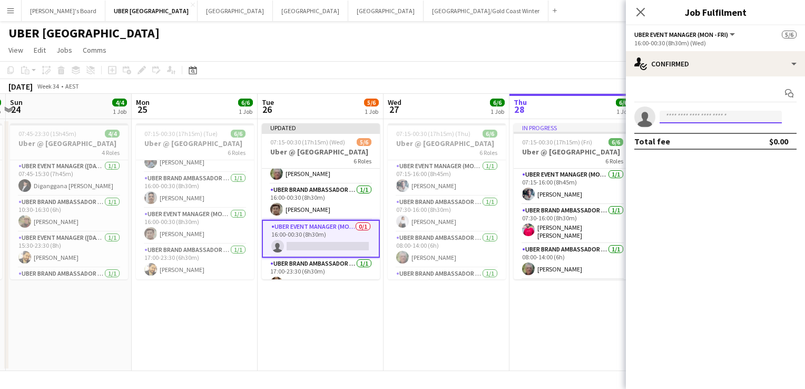
click at [701, 115] on input at bounding box center [721, 117] width 122 height 13
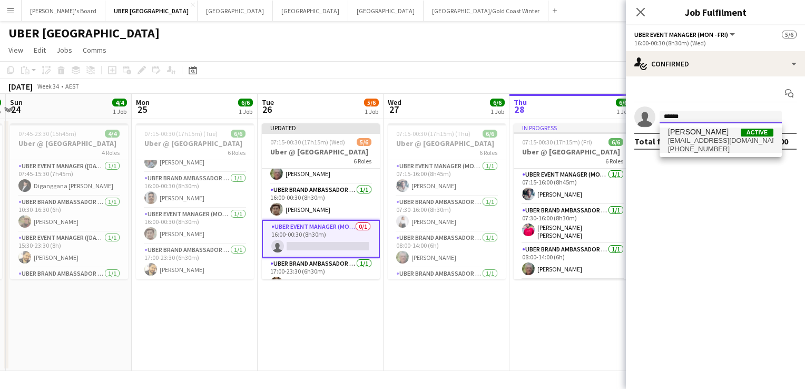
type input "******"
click at [689, 145] on span "[PHONE_NUMBER]" at bounding box center [720, 149] width 105 height 8
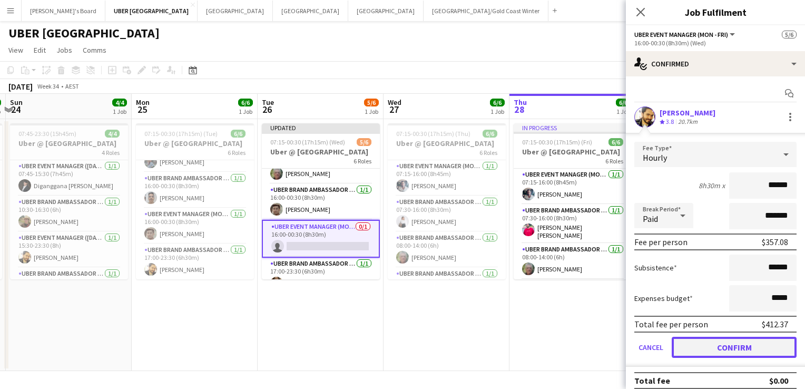
click at [720, 341] on button "Confirm" at bounding box center [734, 347] width 125 height 21
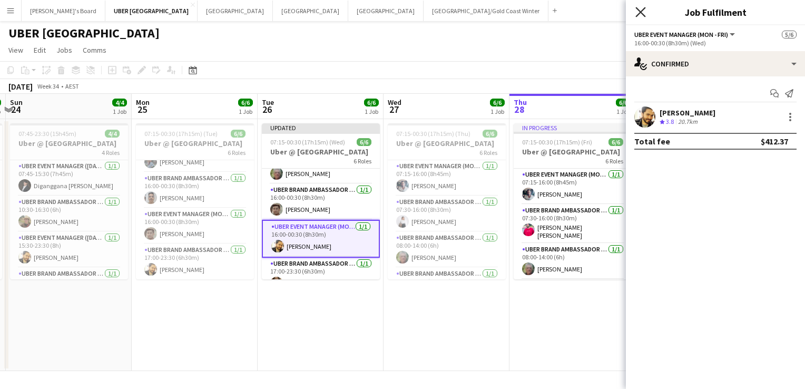
click at [639, 11] on icon at bounding box center [640, 12] width 10 height 10
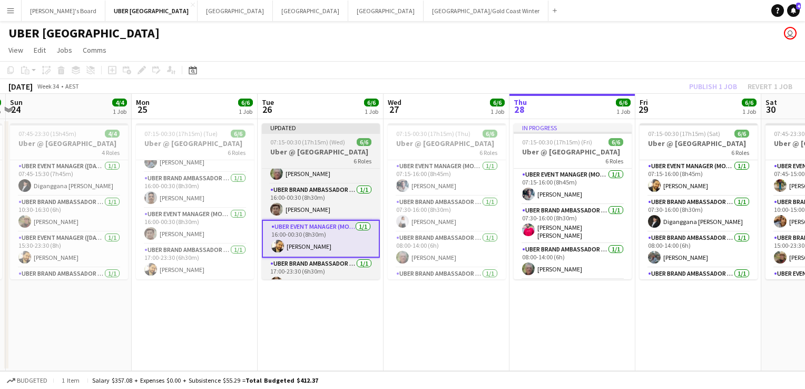
click at [321, 153] on h3 "Uber @ [GEOGRAPHIC_DATA]" at bounding box center [321, 151] width 118 height 9
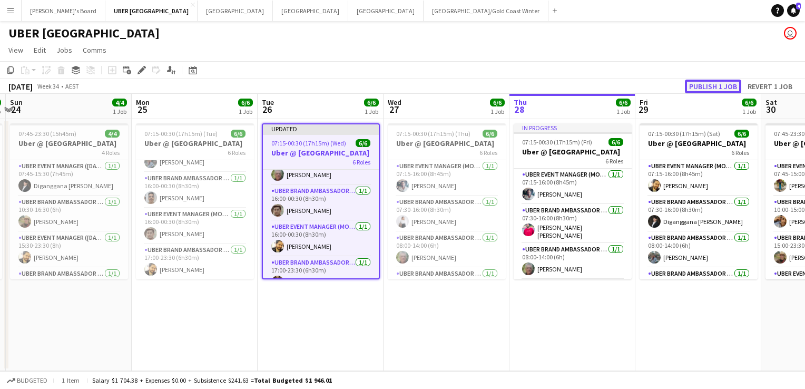
click at [698, 85] on button "Publish 1 job" at bounding box center [713, 87] width 56 height 14
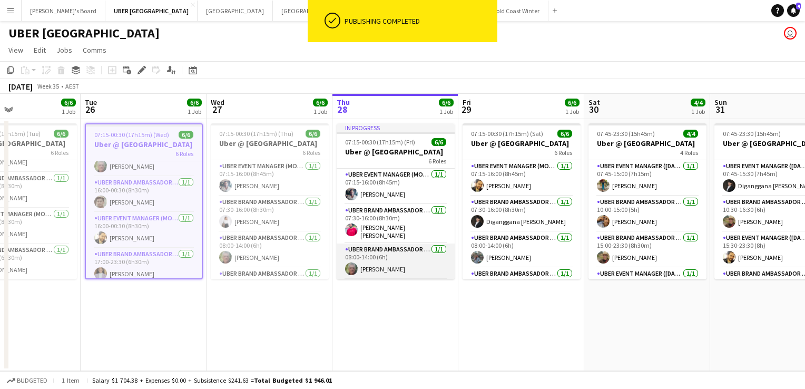
scroll to position [104, 0]
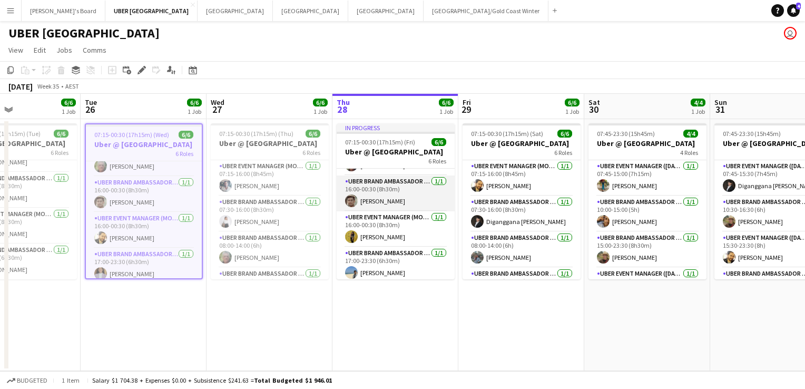
click at [380, 195] on app-card-role "UBER Brand Ambassador (Mon - Fri) [DATE] 16:00-00:30 (8h30m) [PERSON_NAME]" at bounding box center [396, 193] width 118 height 36
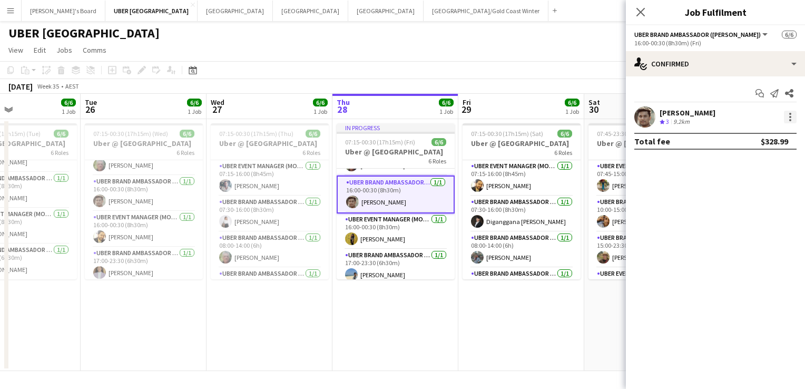
click at [791, 115] on div at bounding box center [790, 117] width 13 height 13
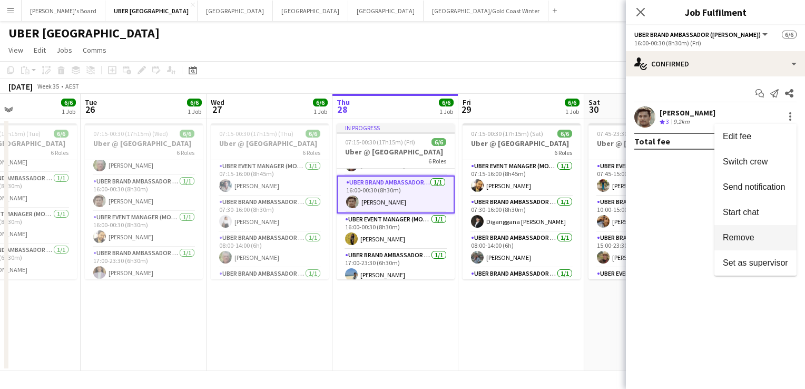
click at [726, 239] on span "Remove" at bounding box center [739, 237] width 32 height 9
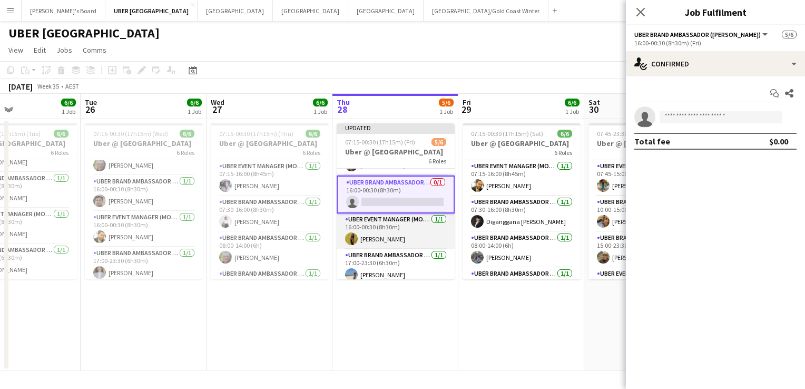
click at [411, 238] on app-card-role "UBER Event Manager (Mon - Fri) [DATE] 16:00-00:30 (8h30m) [PERSON_NAME]" at bounding box center [396, 231] width 118 height 36
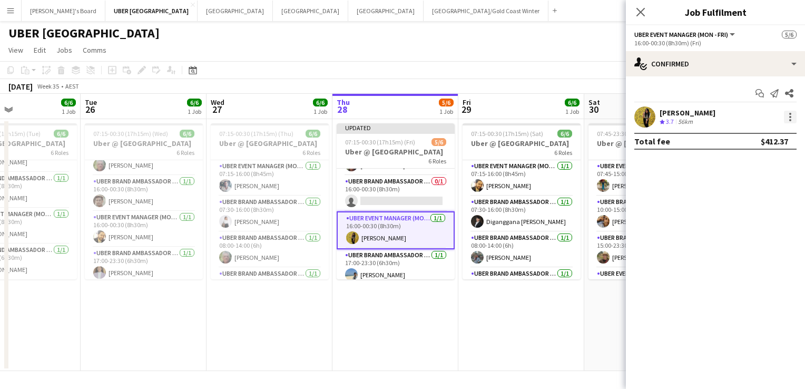
click at [788, 115] on div at bounding box center [790, 117] width 13 height 13
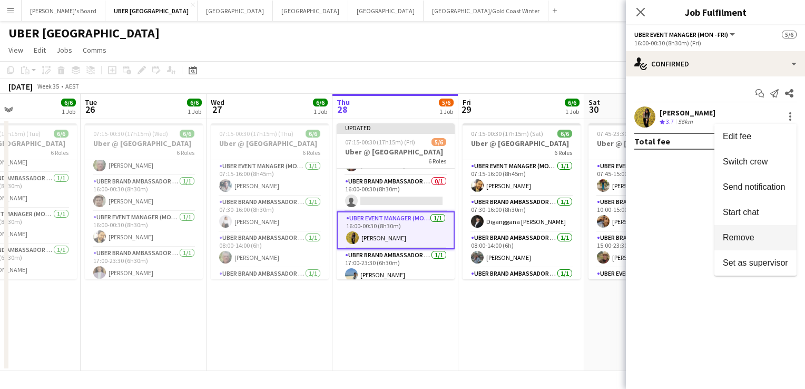
click at [728, 229] on button "Remove" at bounding box center [755, 237] width 82 height 25
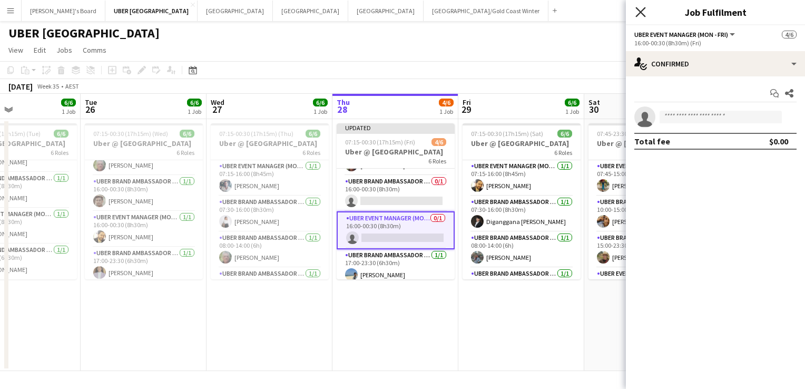
click at [638, 12] on icon "Close pop-in" at bounding box center [640, 12] width 10 height 10
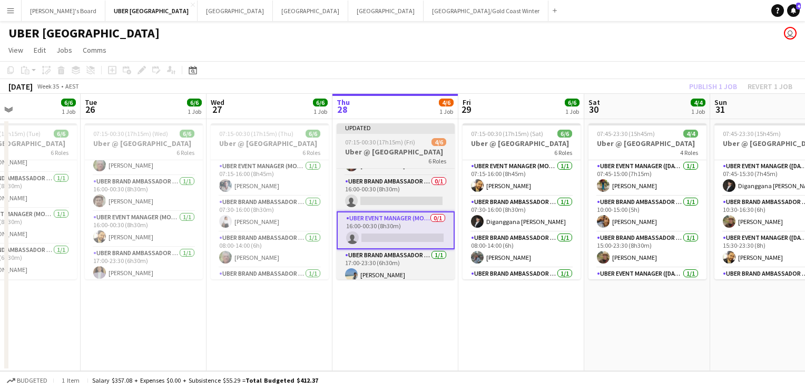
click at [394, 151] on h3 "Uber @ [GEOGRAPHIC_DATA]" at bounding box center [396, 151] width 118 height 9
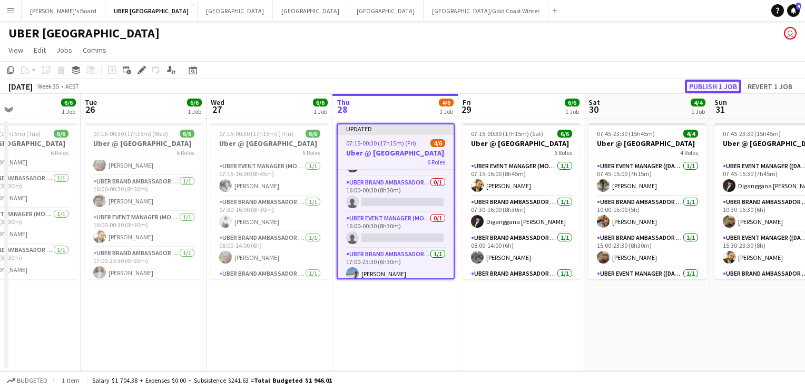
click at [692, 85] on button "Publish 1 job" at bounding box center [713, 87] width 56 height 14
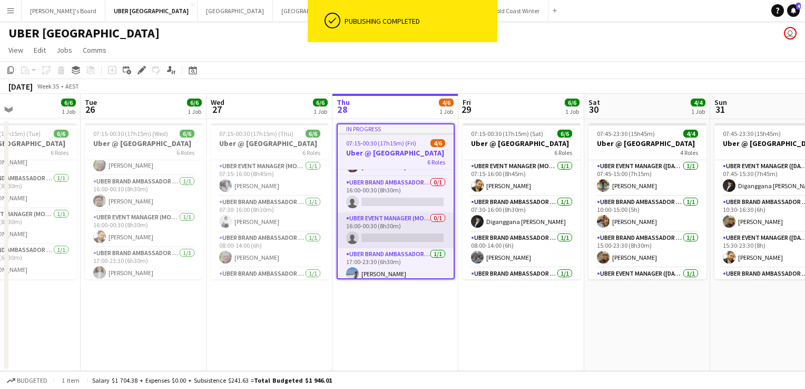
click at [374, 231] on app-card-role "UBER Event Manager (Mon - Fri) 0/1 16:00-00:30 (8h30m) single-neutral-actions" at bounding box center [396, 230] width 116 height 36
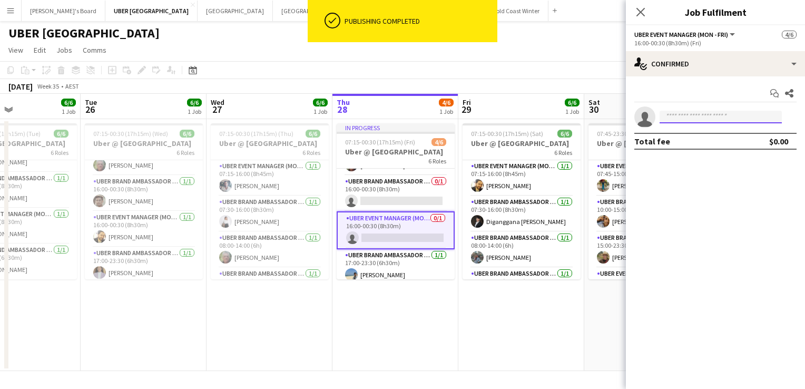
click at [682, 121] on input at bounding box center [721, 117] width 122 height 13
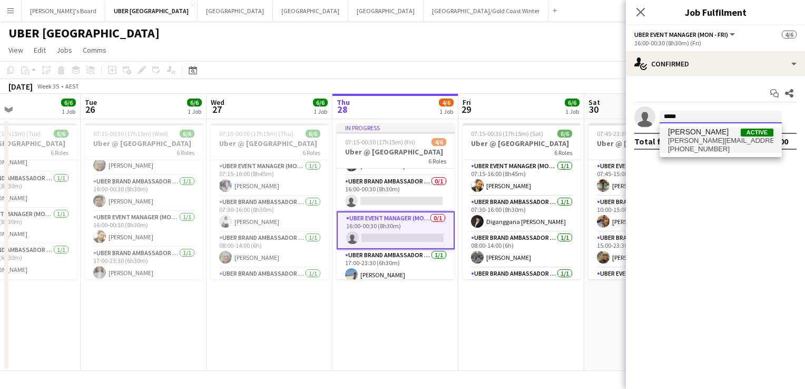
type input "*****"
click at [675, 138] on span "[PERSON_NAME][EMAIL_ADDRESS][PERSON_NAME][DOMAIN_NAME]" at bounding box center [720, 140] width 105 height 8
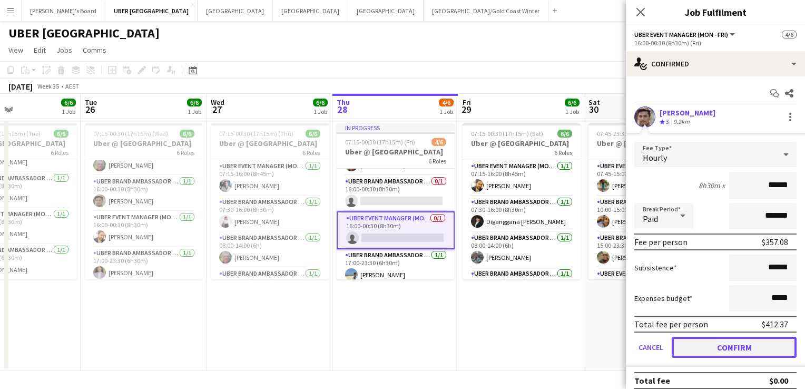
click at [725, 349] on button "Confirm" at bounding box center [734, 347] width 125 height 21
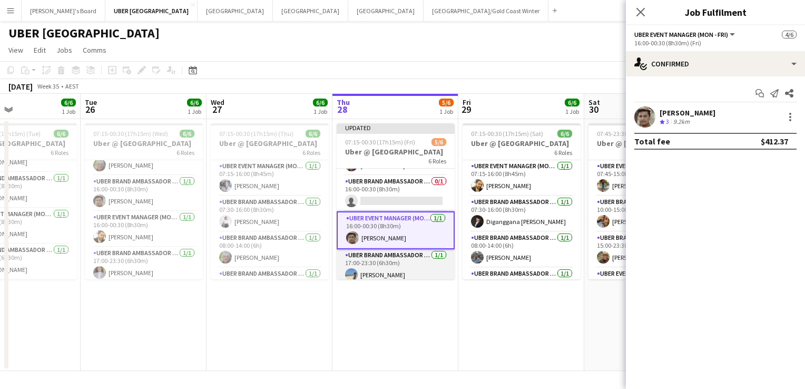
click at [375, 267] on app-card-role "UBER Brand Ambassador (Mon - Fri) [DATE] 17:00-23:30 (6h30m) [PERSON_NAME]" at bounding box center [396, 267] width 118 height 36
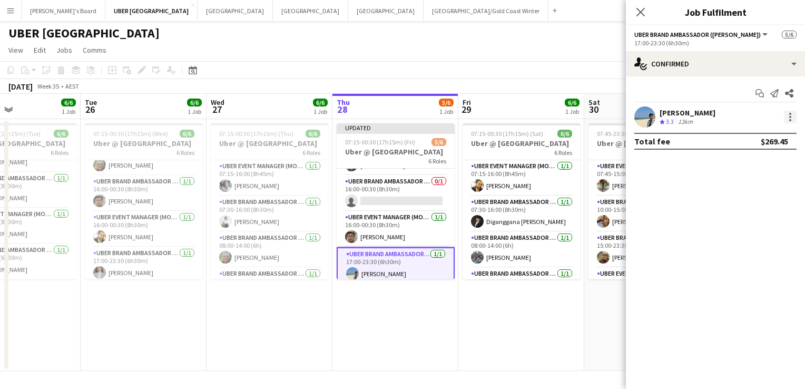
click at [784, 114] on div at bounding box center [790, 117] width 13 height 13
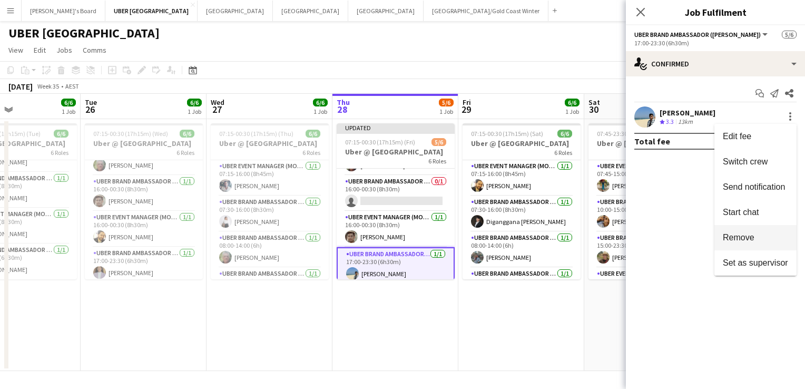
click at [744, 237] on span "Remove" at bounding box center [739, 237] width 32 height 9
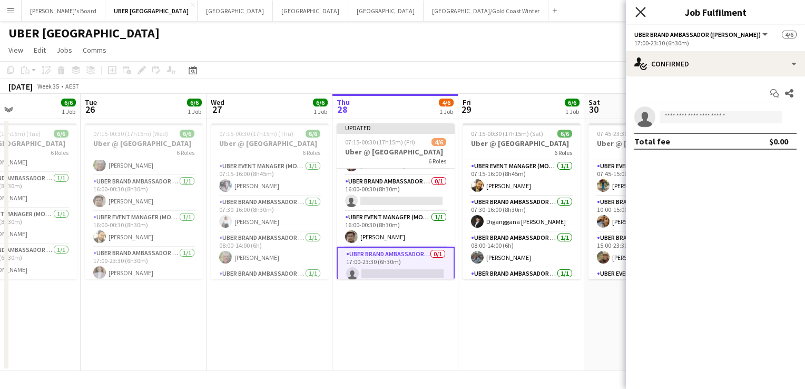
click at [645, 11] on icon "Close pop-in" at bounding box center [640, 12] width 10 height 10
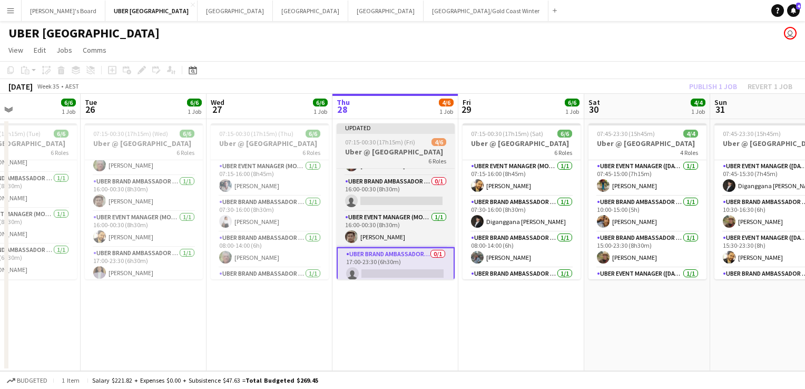
click at [407, 141] on span "07:15-00:30 (17h15m) (Fri)" at bounding box center [380, 142] width 70 height 8
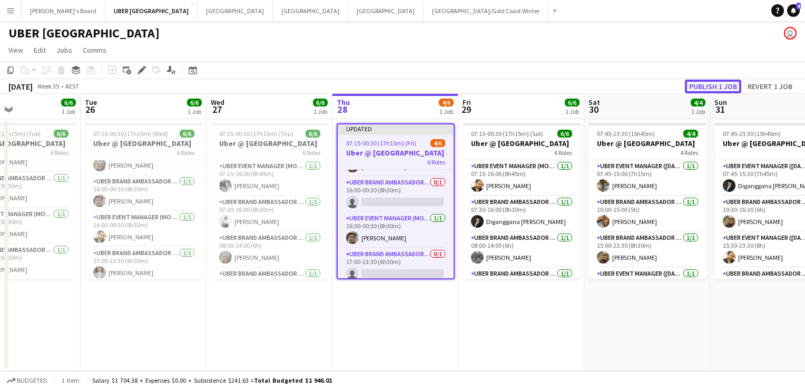
click at [695, 85] on button "Publish 1 job" at bounding box center [713, 87] width 56 height 14
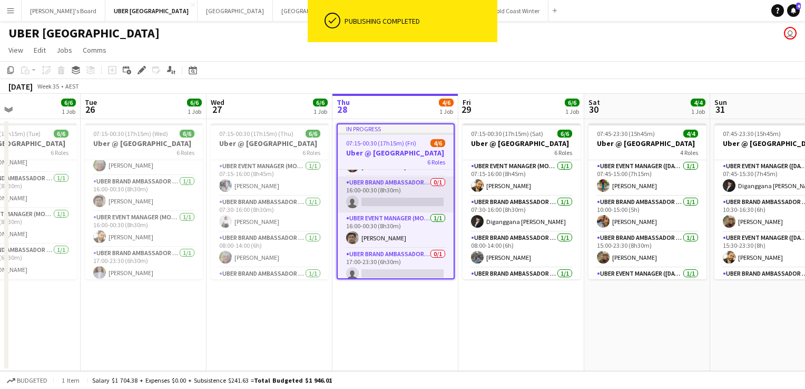
click at [387, 195] on app-card-role "UBER Brand Ambassador (Mon - Fri) 0/1 16:00-00:30 (8h30m) single-neutral-actions" at bounding box center [396, 194] width 116 height 36
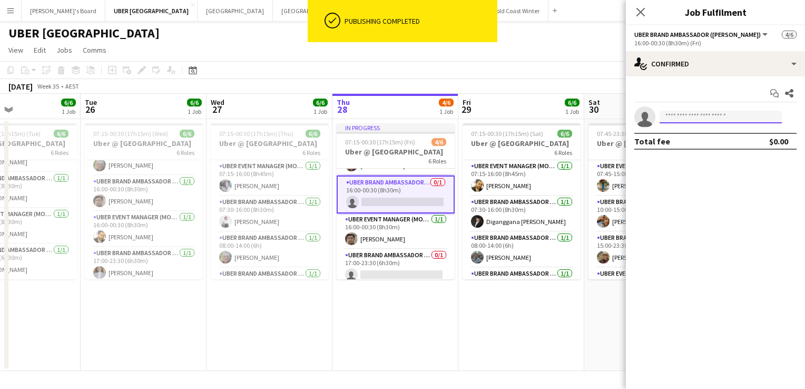
click at [685, 117] on input at bounding box center [721, 117] width 122 height 13
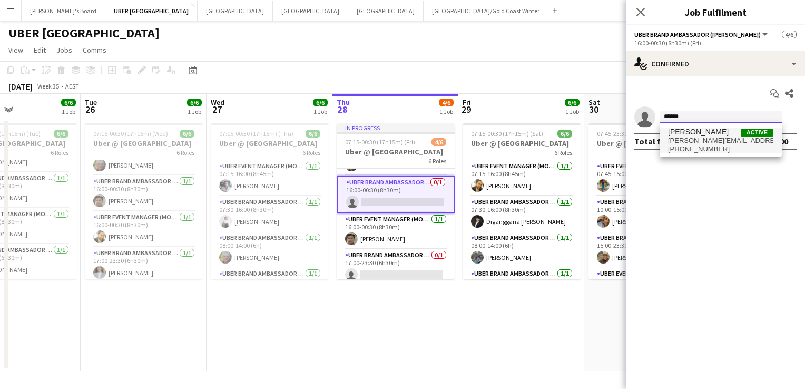
type input "******"
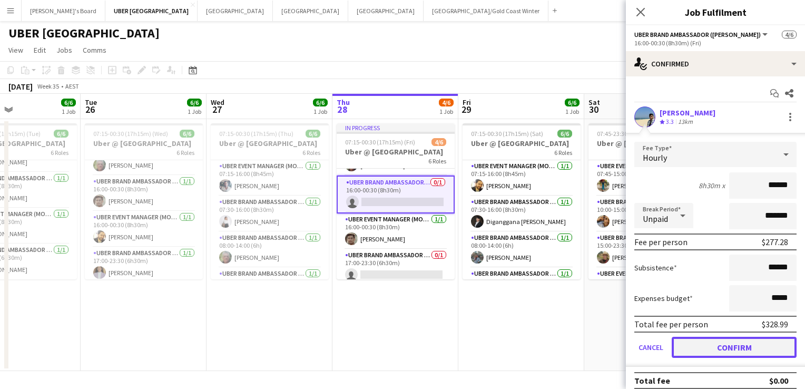
click at [714, 345] on button "Confirm" at bounding box center [734, 347] width 125 height 21
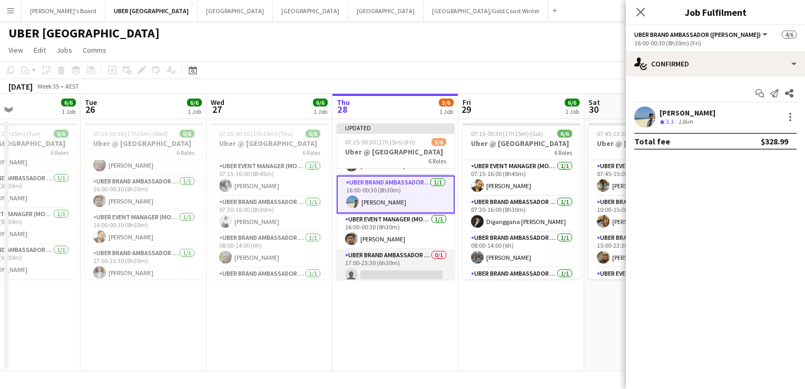
click at [411, 263] on app-card-role "UBER Brand Ambassador (Mon - Fri) 0/1 17:00-23:30 (6h30m) single-neutral-actions" at bounding box center [396, 267] width 118 height 36
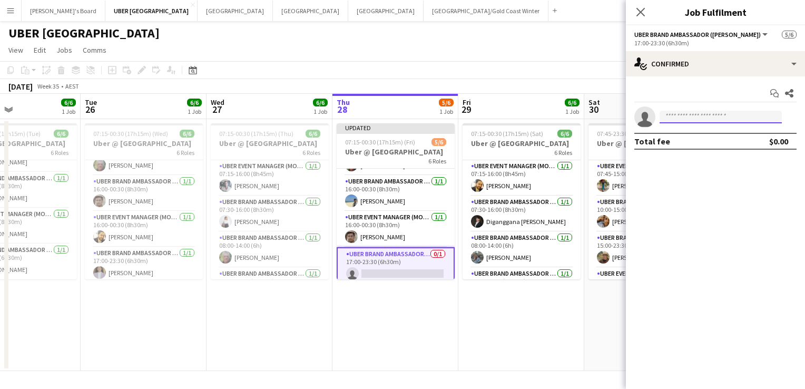
click at [674, 115] on input at bounding box center [721, 117] width 122 height 13
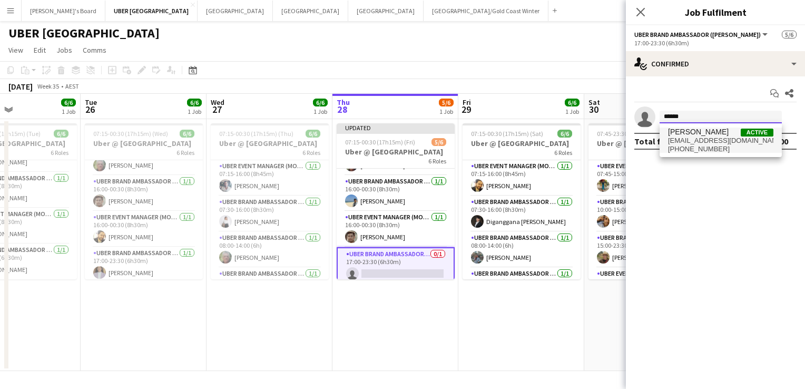
type input "******"
click at [671, 150] on span "[PHONE_NUMBER]" at bounding box center [720, 149] width 105 height 8
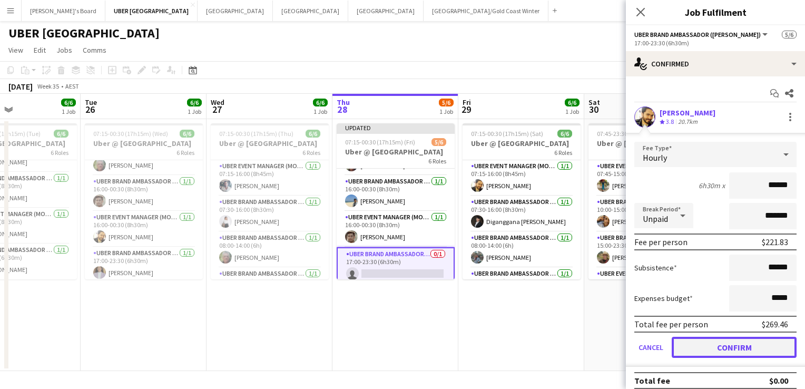
click at [693, 344] on button "Confirm" at bounding box center [734, 347] width 125 height 21
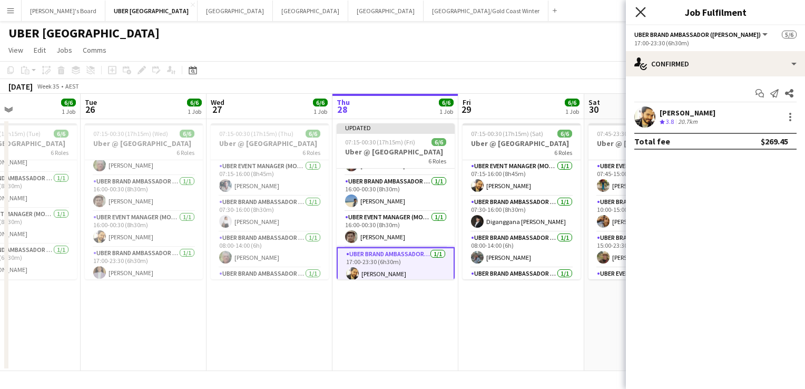
click at [640, 12] on icon at bounding box center [640, 12] width 10 height 10
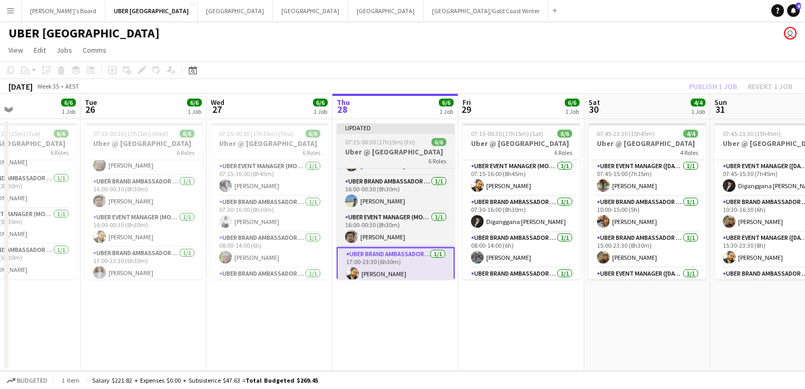
click at [401, 151] on h3 "Uber @ [GEOGRAPHIC_DATA]" at bounding box center [396, 151] width 118 height 9
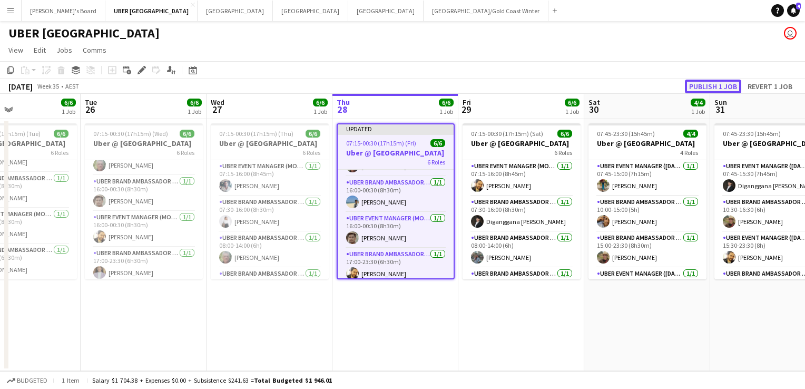
click at [719, 84] on button "Publish 1 job" at bounding box center [713, 87] width 56 height 14
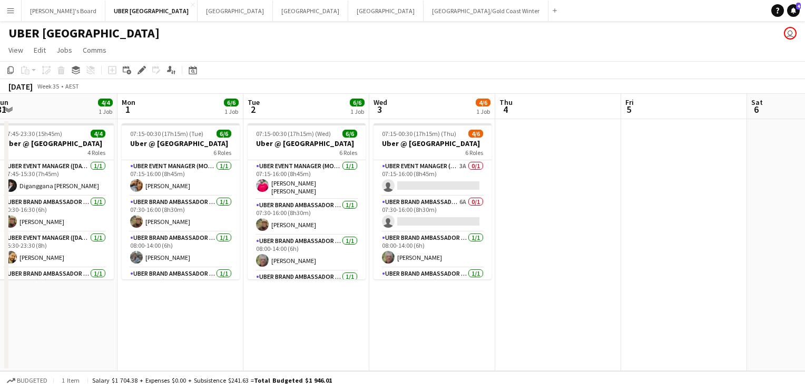
scroll to position [0, 262]
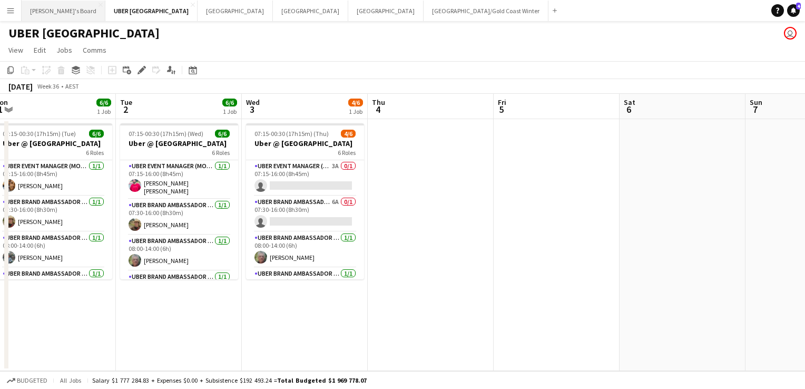
click at [30, 7] on button "Tennille's Board Close" at bounding box center [64, 11] width 84 height 21
